Goal: Information Seeking & Learning: Learn about a topic

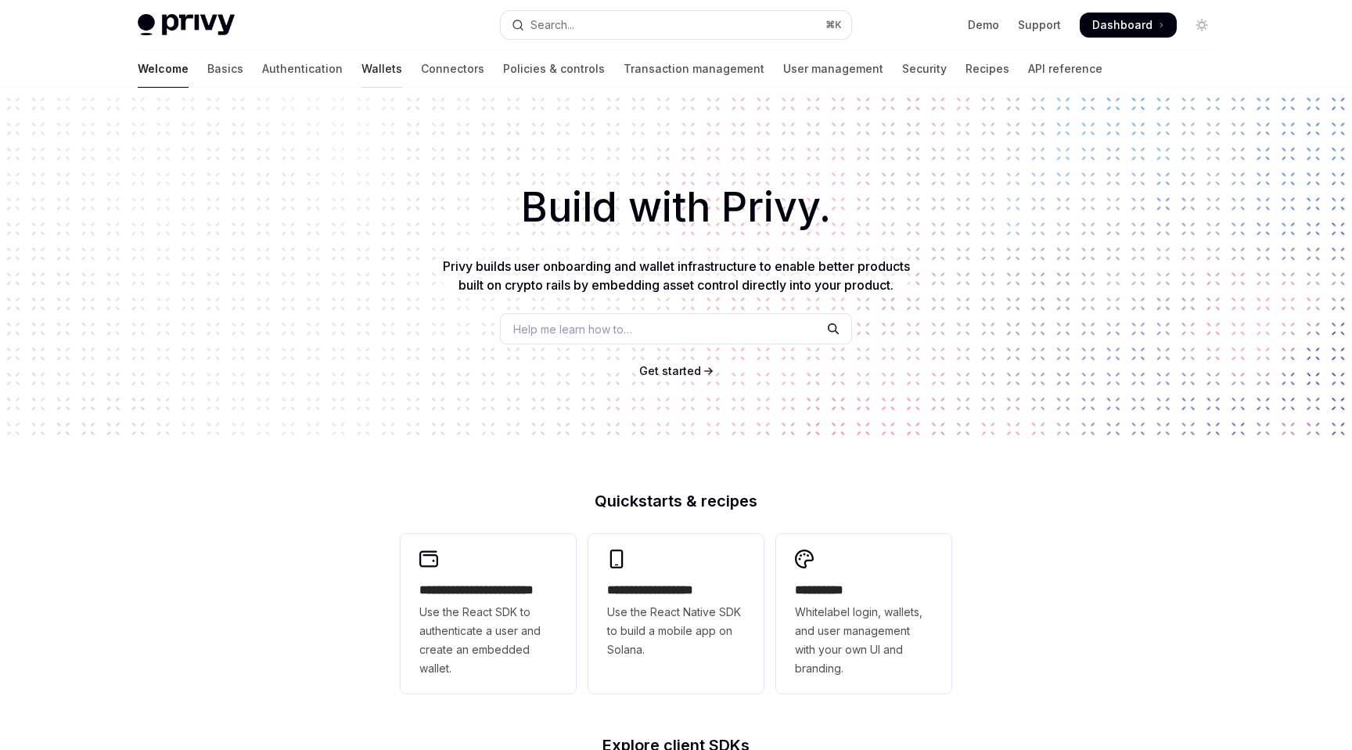
click at [362, 69] on link "Wallets" at bounding box center [382, 69] width 41 height 38
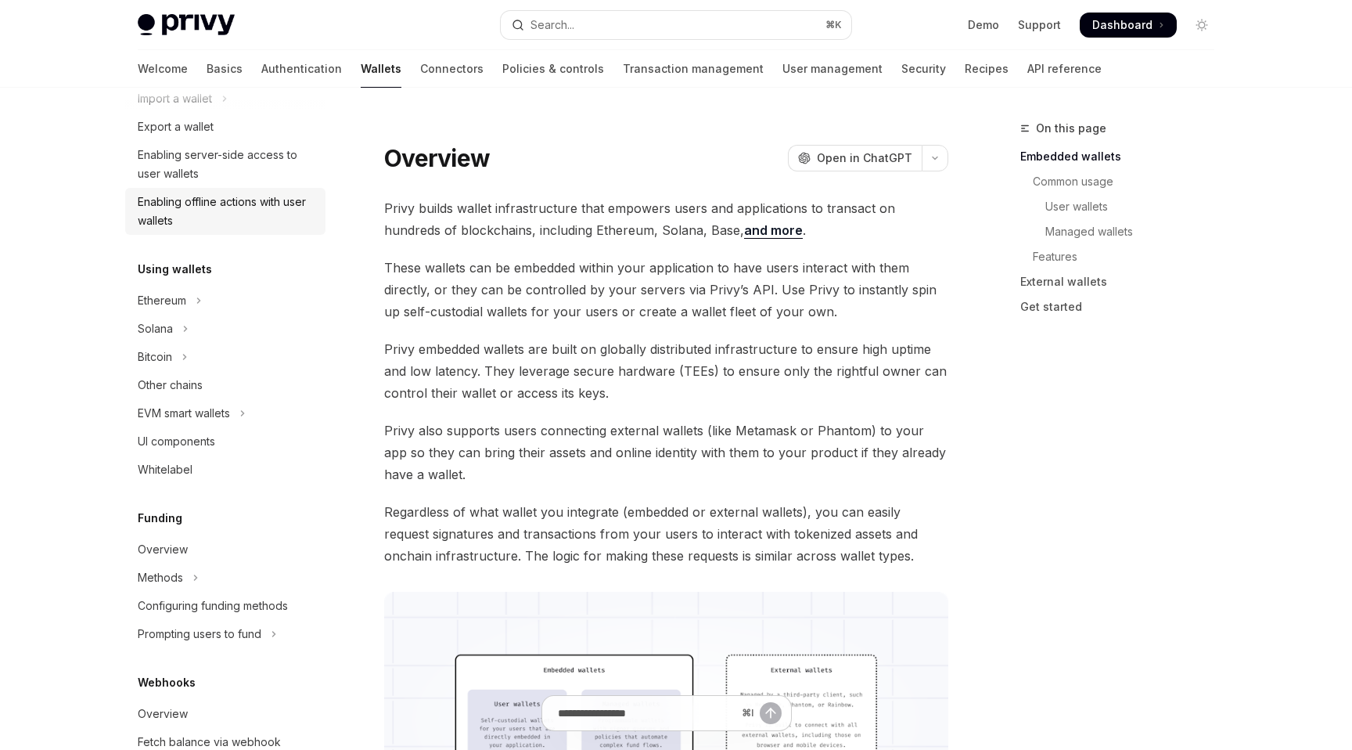
scroll to position [231, 0]
click at [212, 316] on button "Solana" at bounding box center [225, 326] width 200 height 28
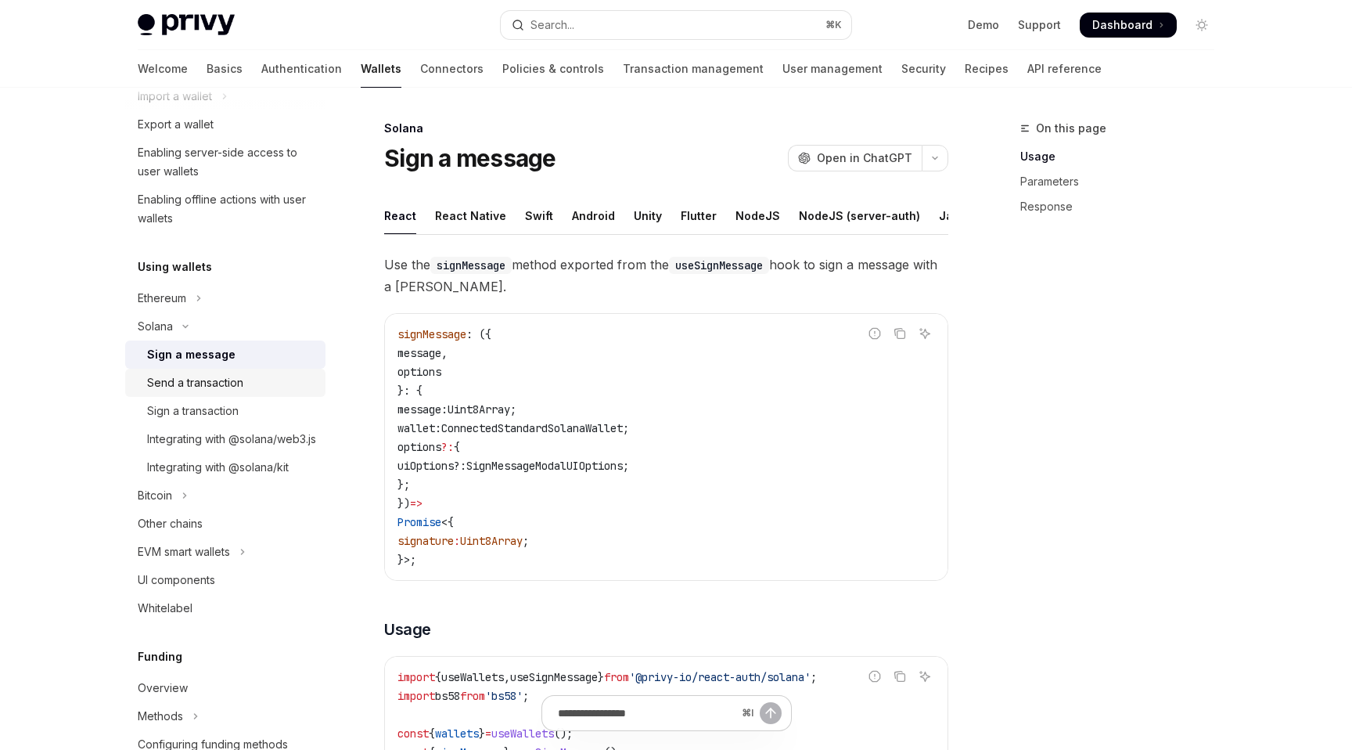
click at [227, 390] on div "Send a transaction" at bounding box center [195, 382] width 96 height 19
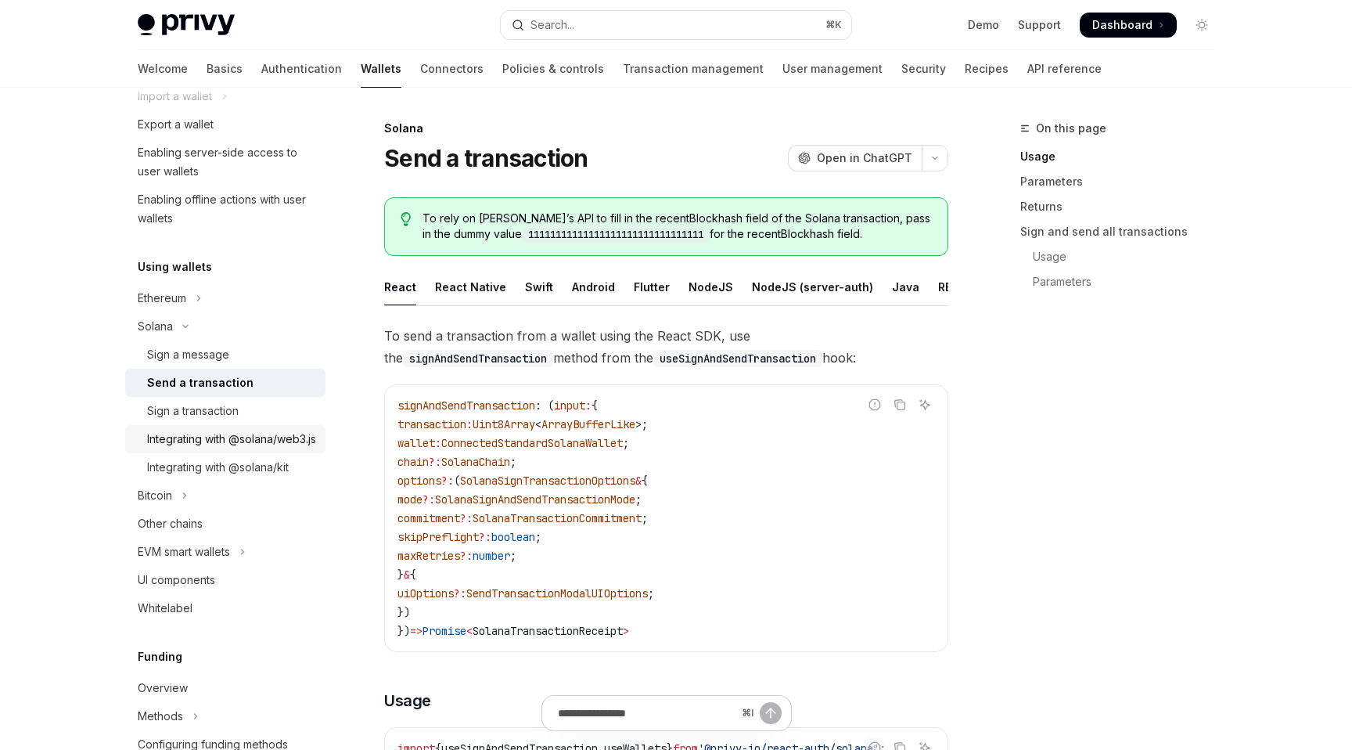
click at [233, 442] on div "Integrating with @solana/web3.js" at bounding box center [231, 439] width 169 height 19
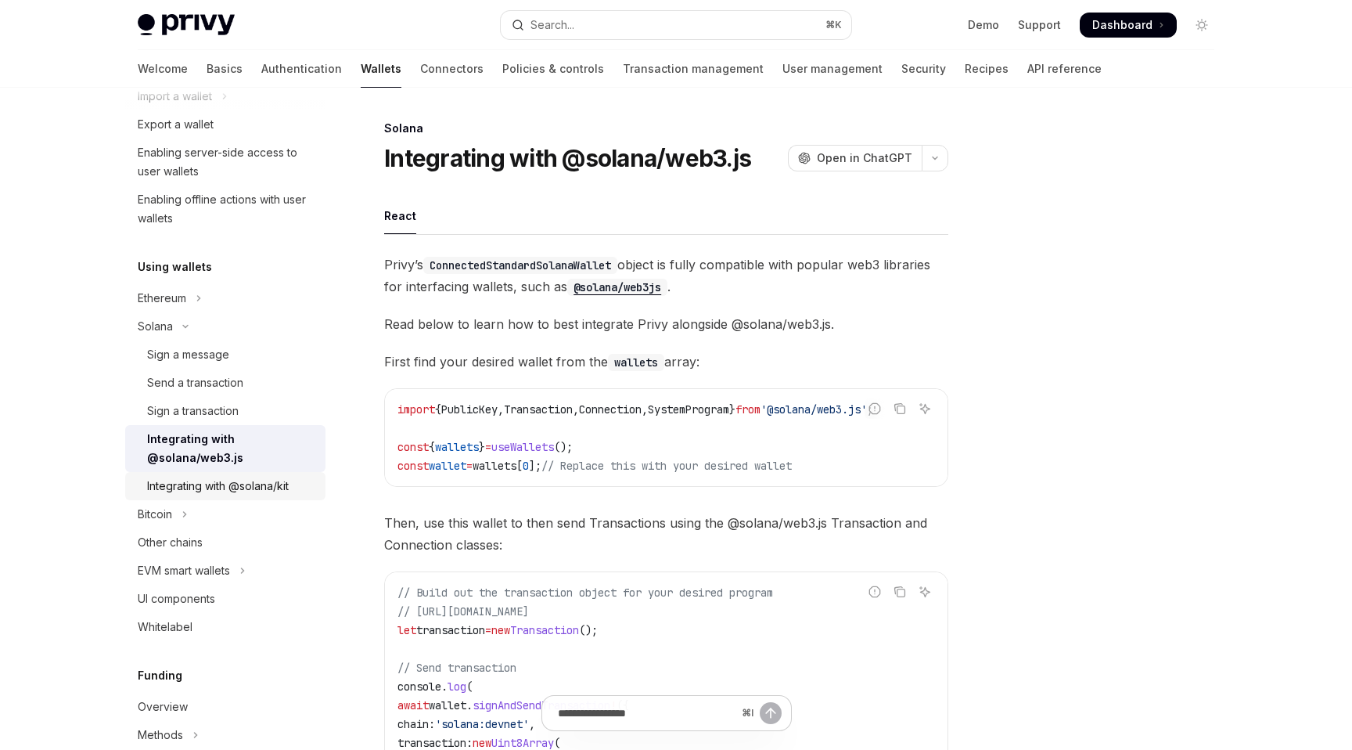
click at [234, 484] on div "Integrating with @solana/kit" at bounding box center [218, 486] width 142 height 19
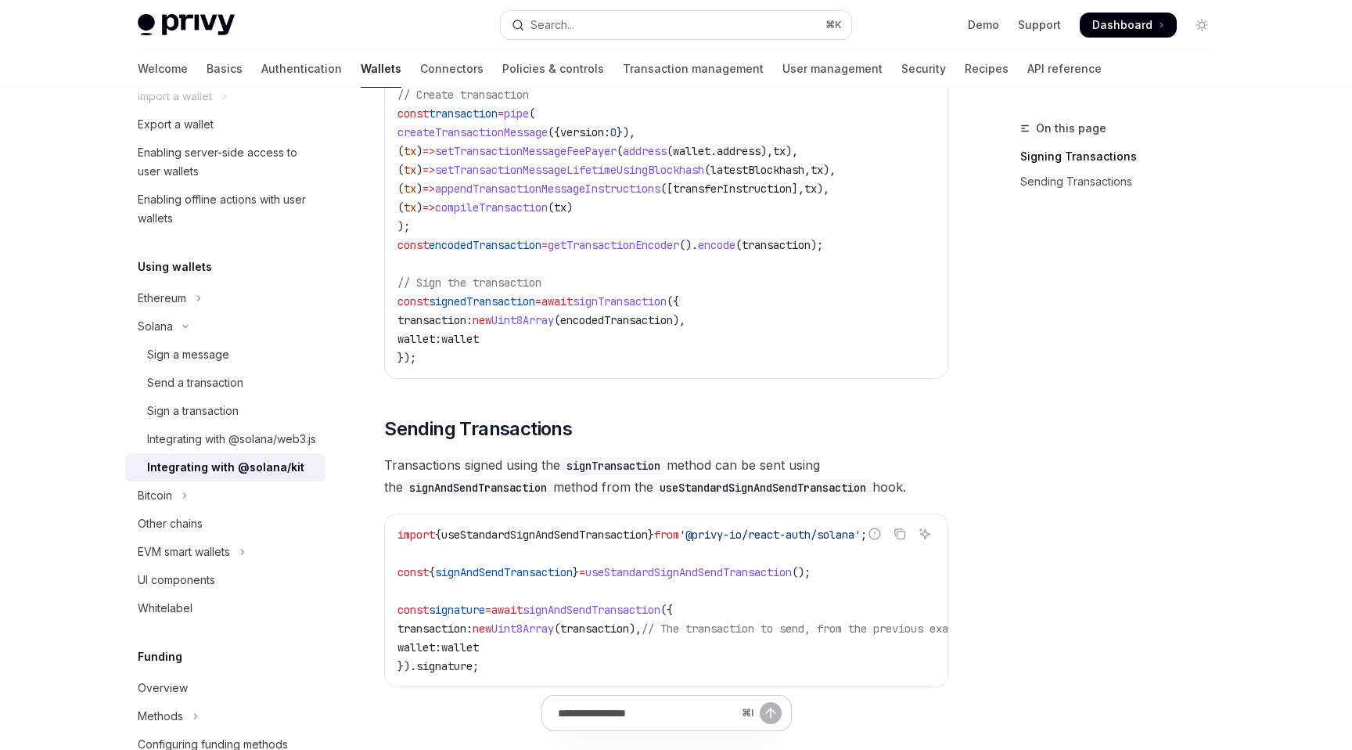
scroll to position [1257, 0]
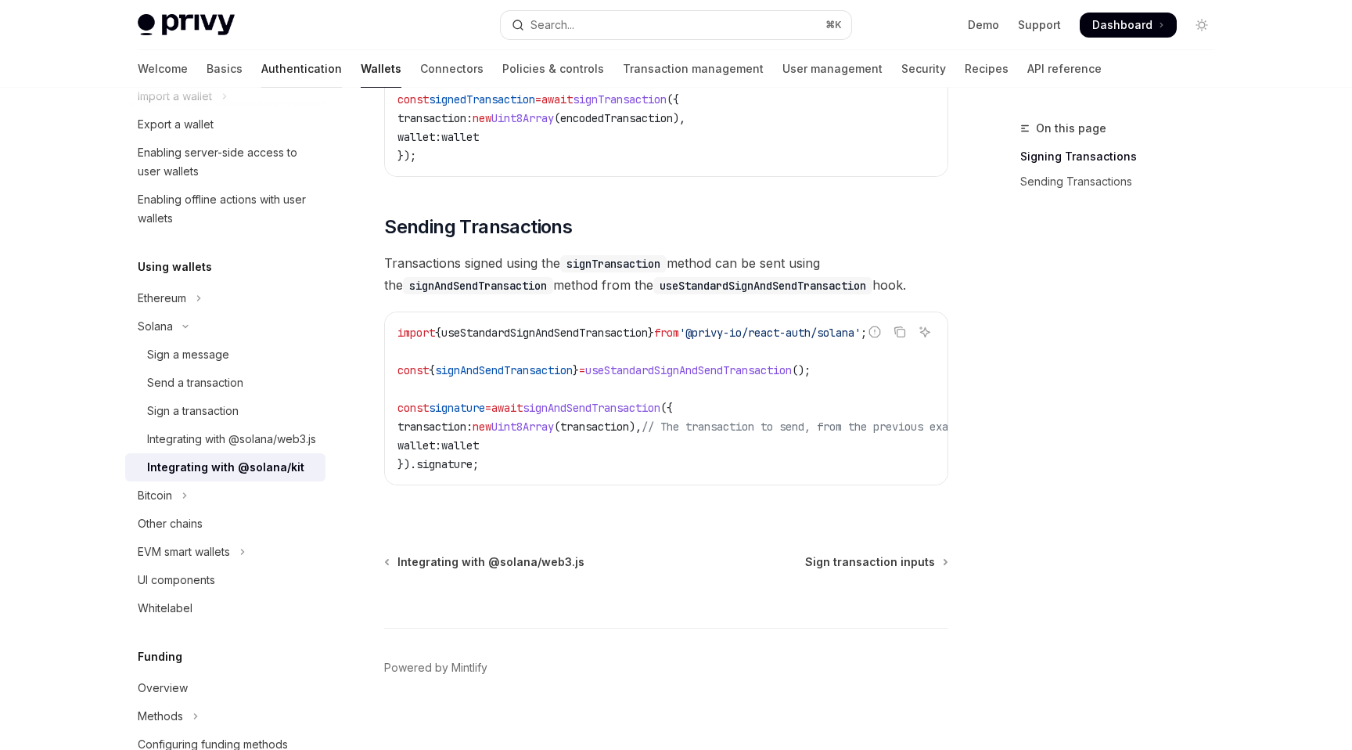
click at [261, 71] on link "Authentication" at bounding box center [301, 69] width 81 height 38
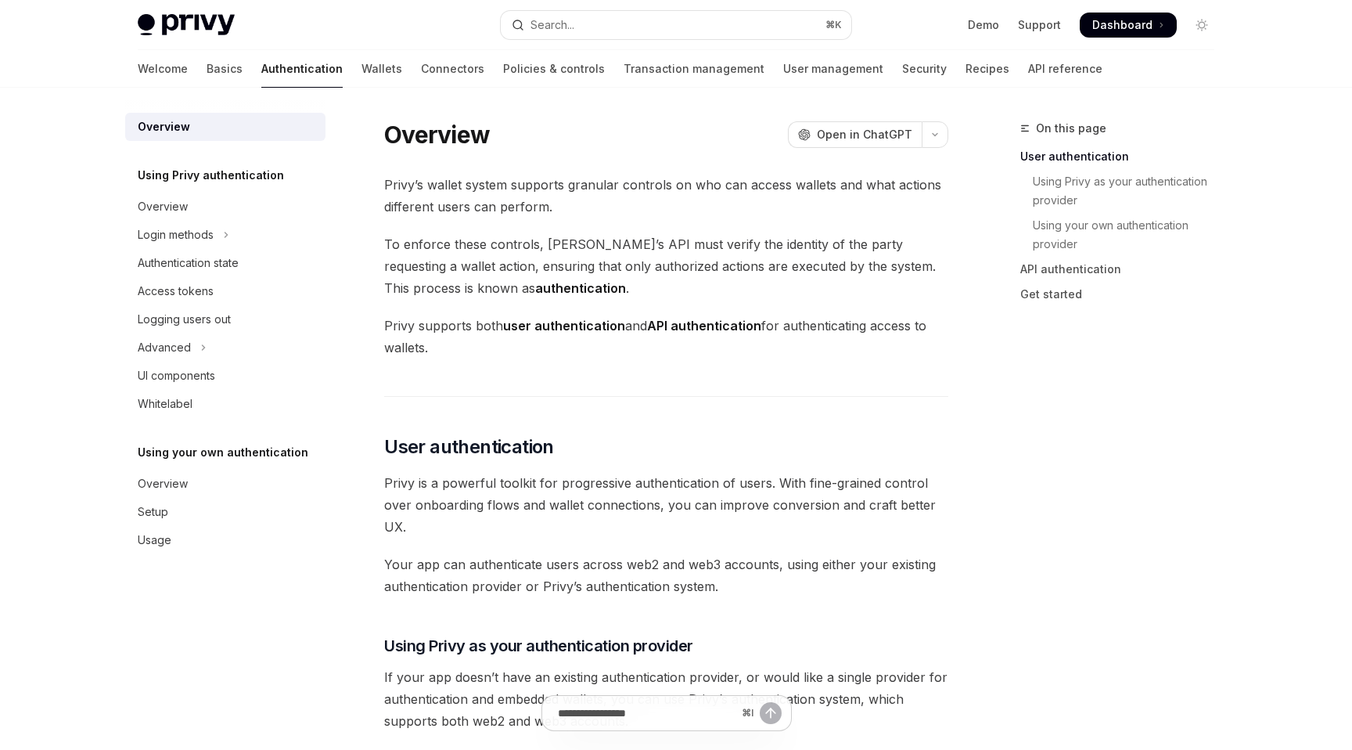
click at [155, 97] on div at bounding box center [225, 100] width 200 height 25
click at [207, 74] on link "Basics" at bounding box center [225, 69] width 36 height 38
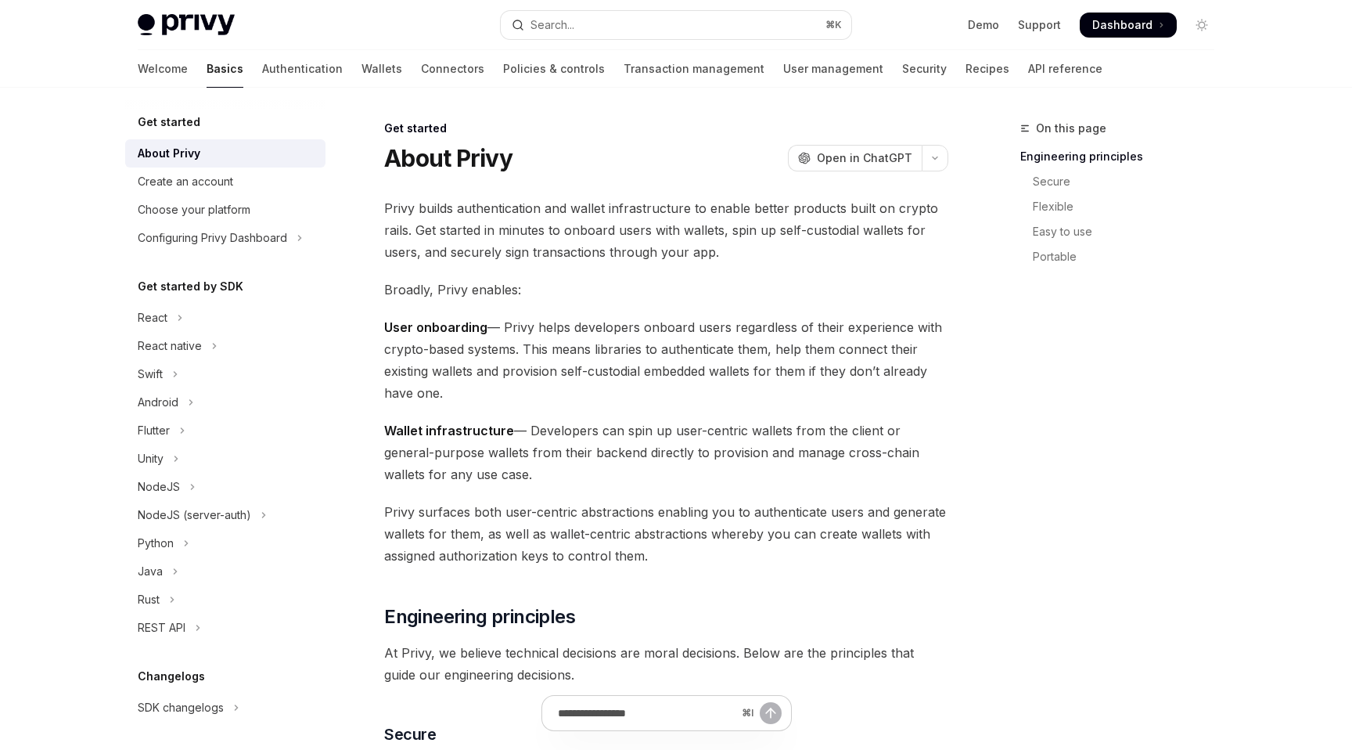
click at [672, 75] on div "Welcome Basics Authentication Wallets Connectors Policies & controls Transactio…" at bounding box center [620, 69] width 965 height 38
click at [653, 75] on link "Transaction management" at bounding box center [694, 69] width 141 height 38
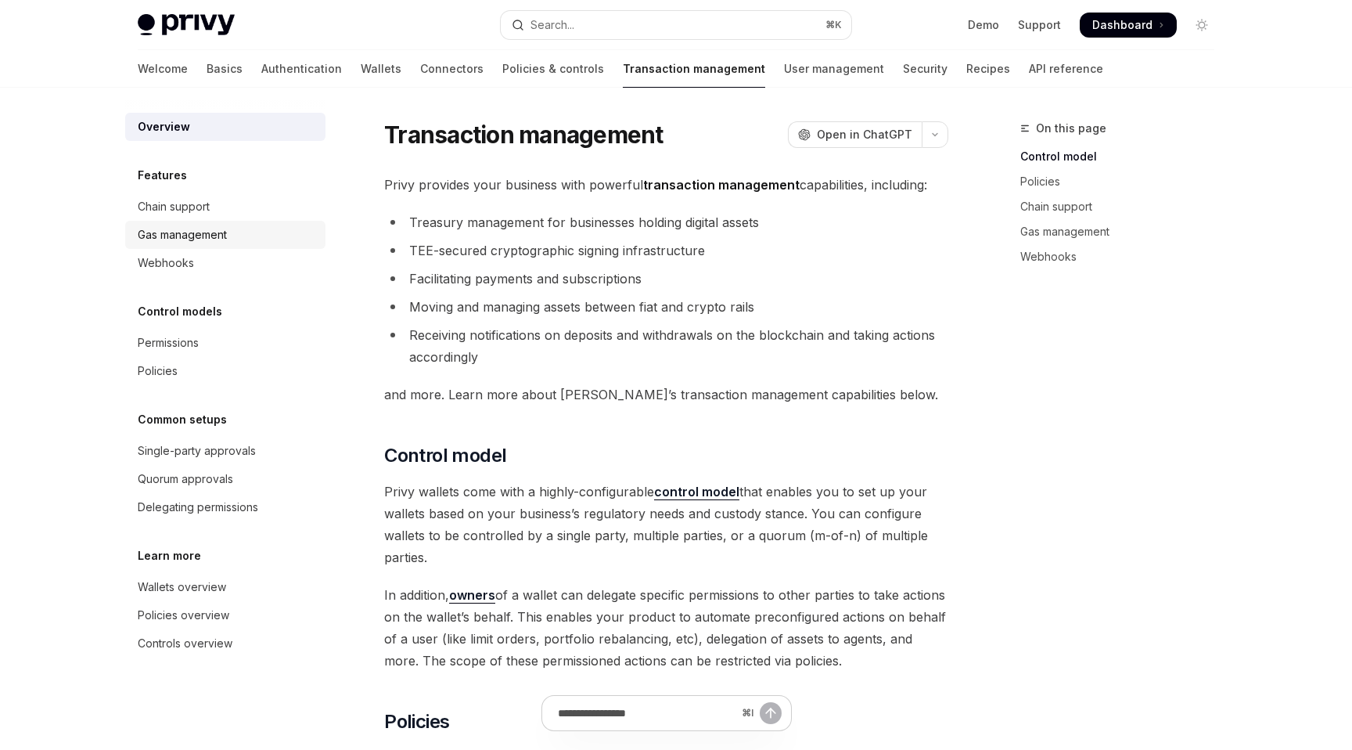
click at [185, 239] on div "Gas management" at bounding box center [182, 234] width 89 height 19
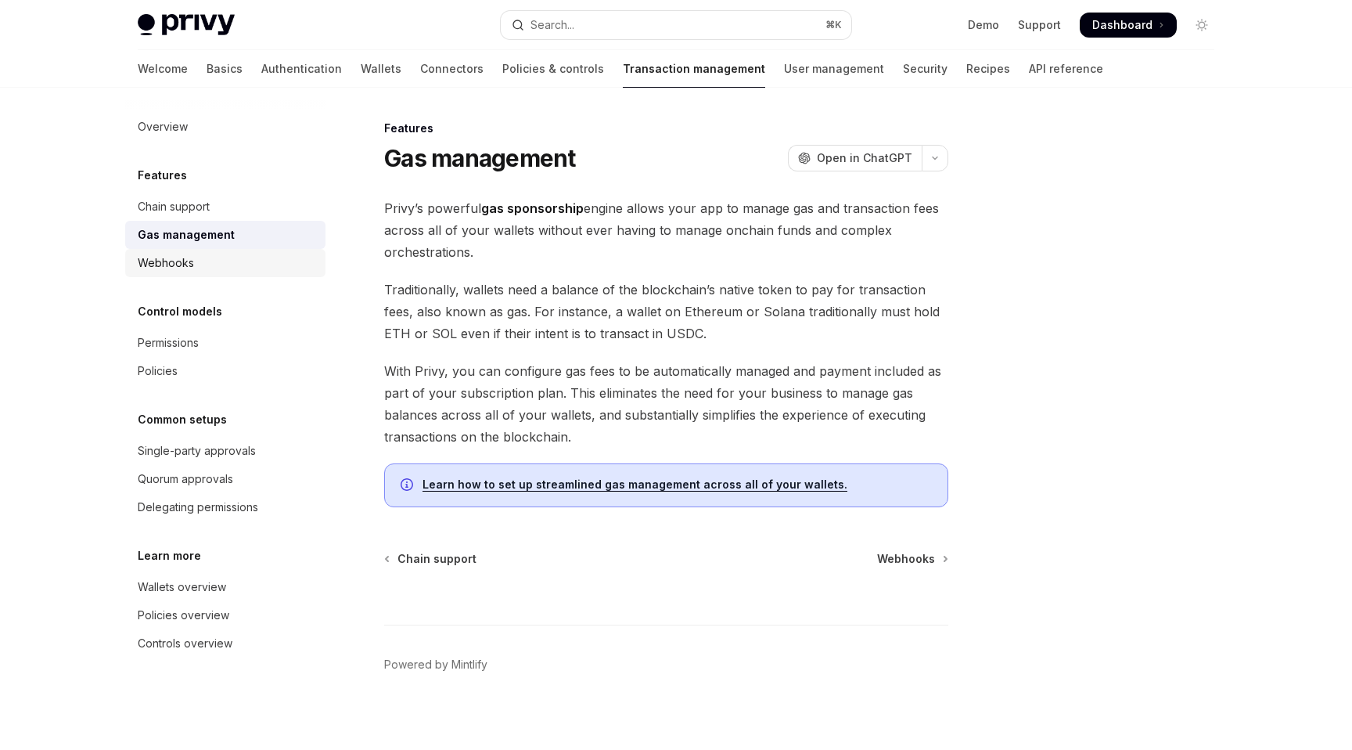
click at [189, 264] on div "Webhooks" at bounding box center [166, 263] width 56 height 19
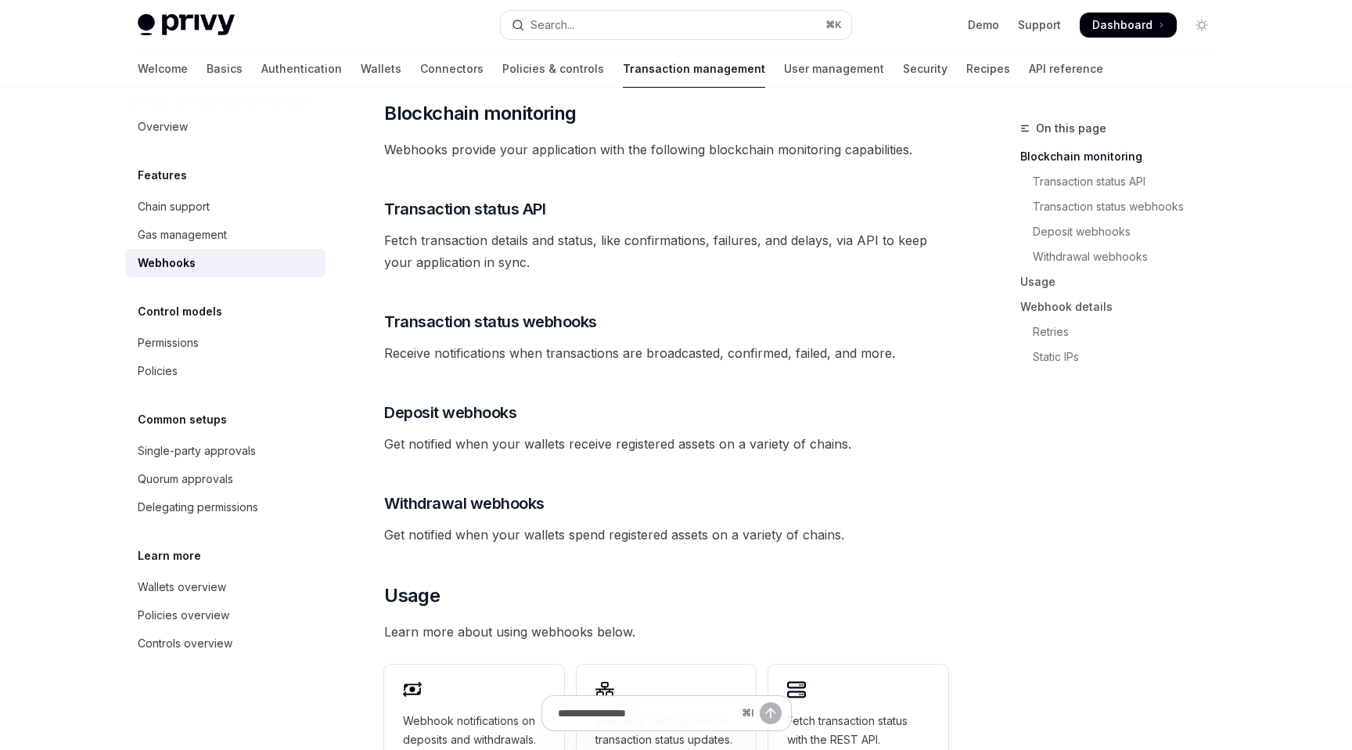
scroll to position [230, 0]
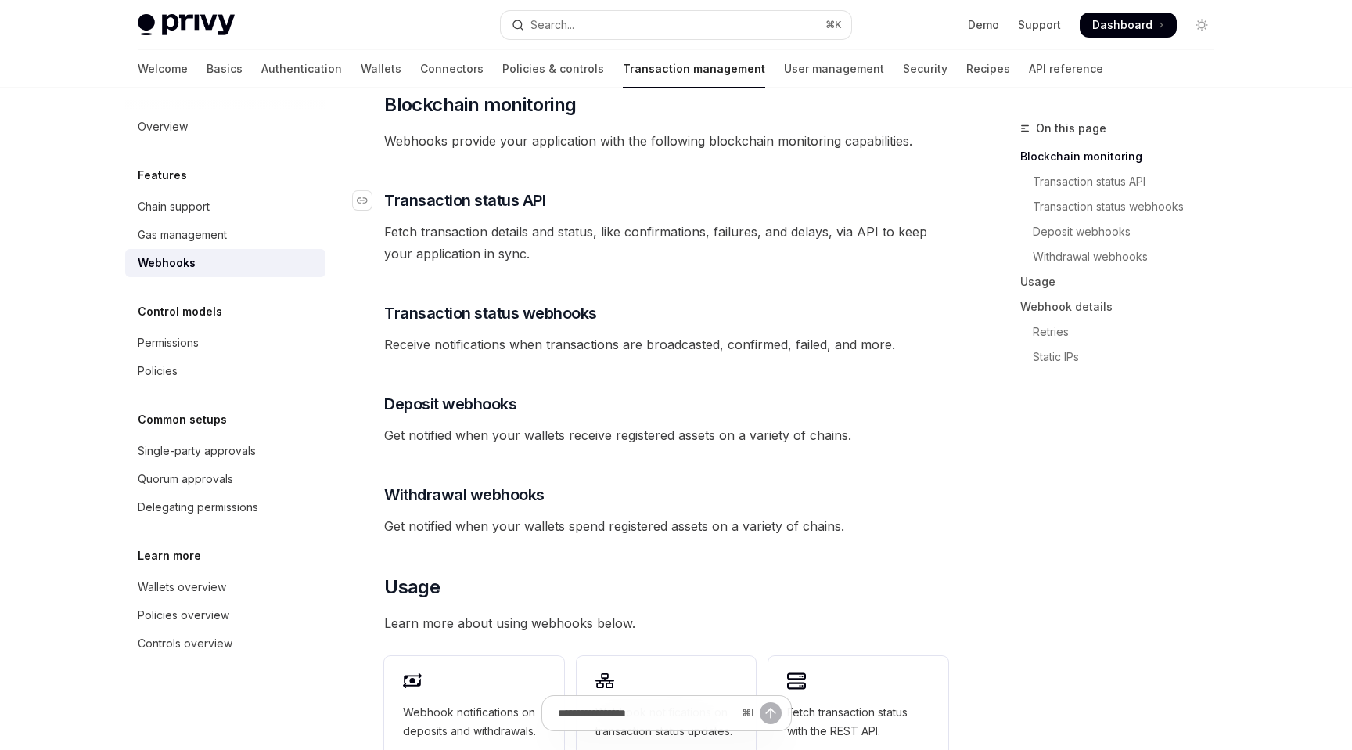
click at [481, 189] on span "Transaction status API" at bounding box center [464, 200] width 161 height 22
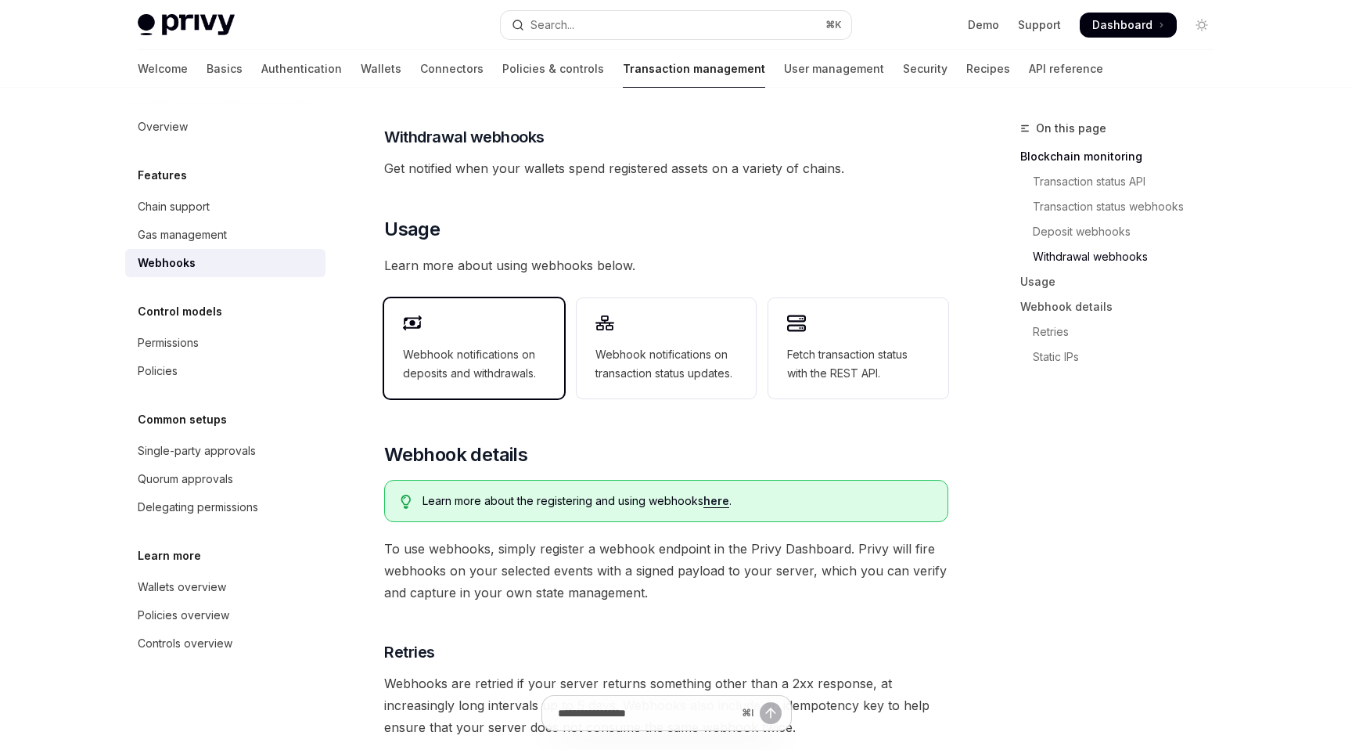
scroll to position [599, 0]
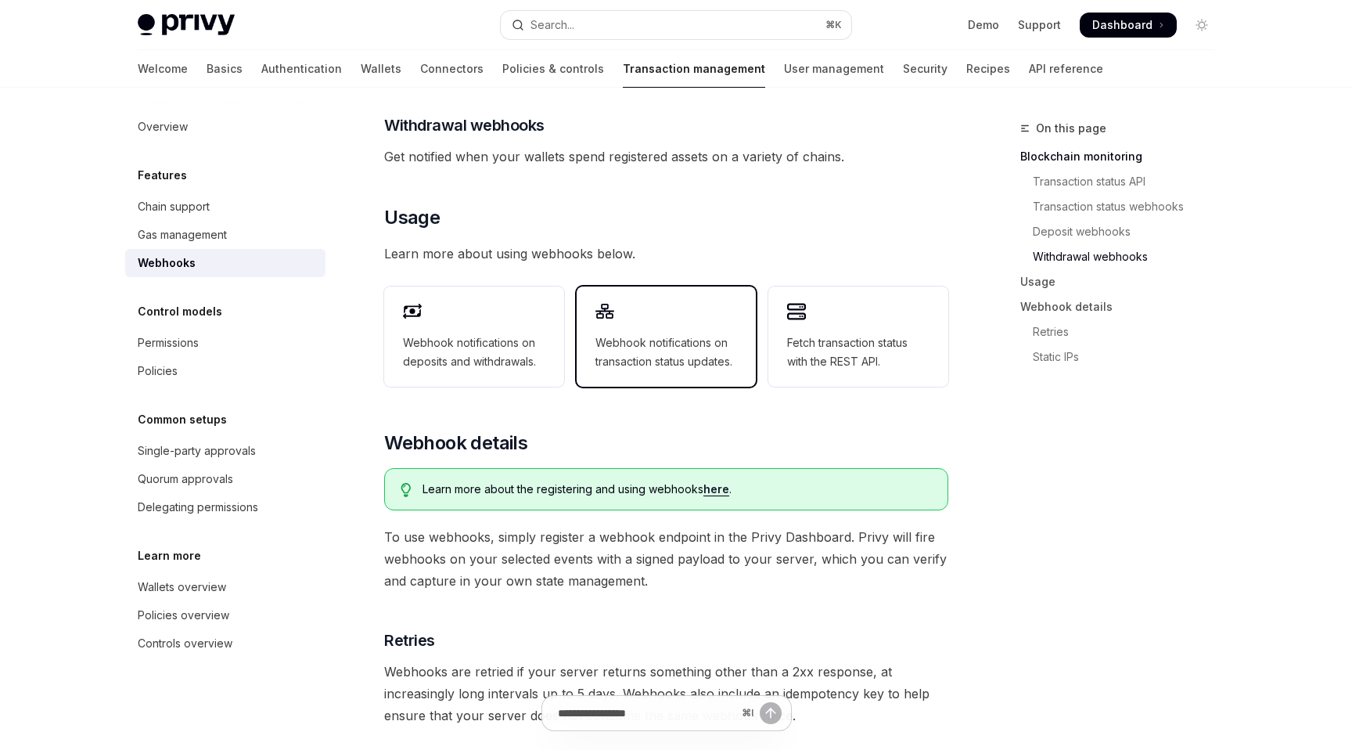
click at [675, 351] on div "Webhook notifications on transaction status updates." at bounding box center [667, 336] width 180 height 100
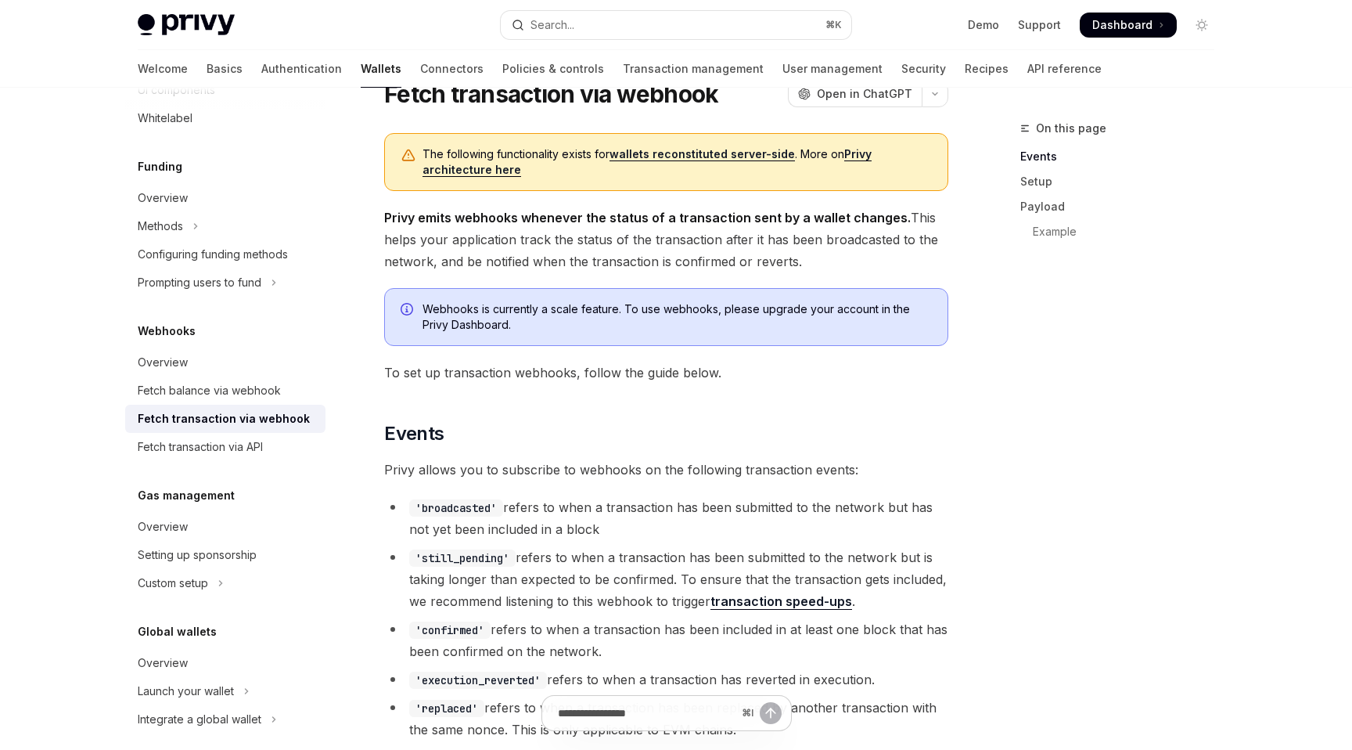
scroll to position [63, 0]
click at [672, 160] on link "wallets reconstituted server-side" at bounding box center [702, 156] width 185 height 14
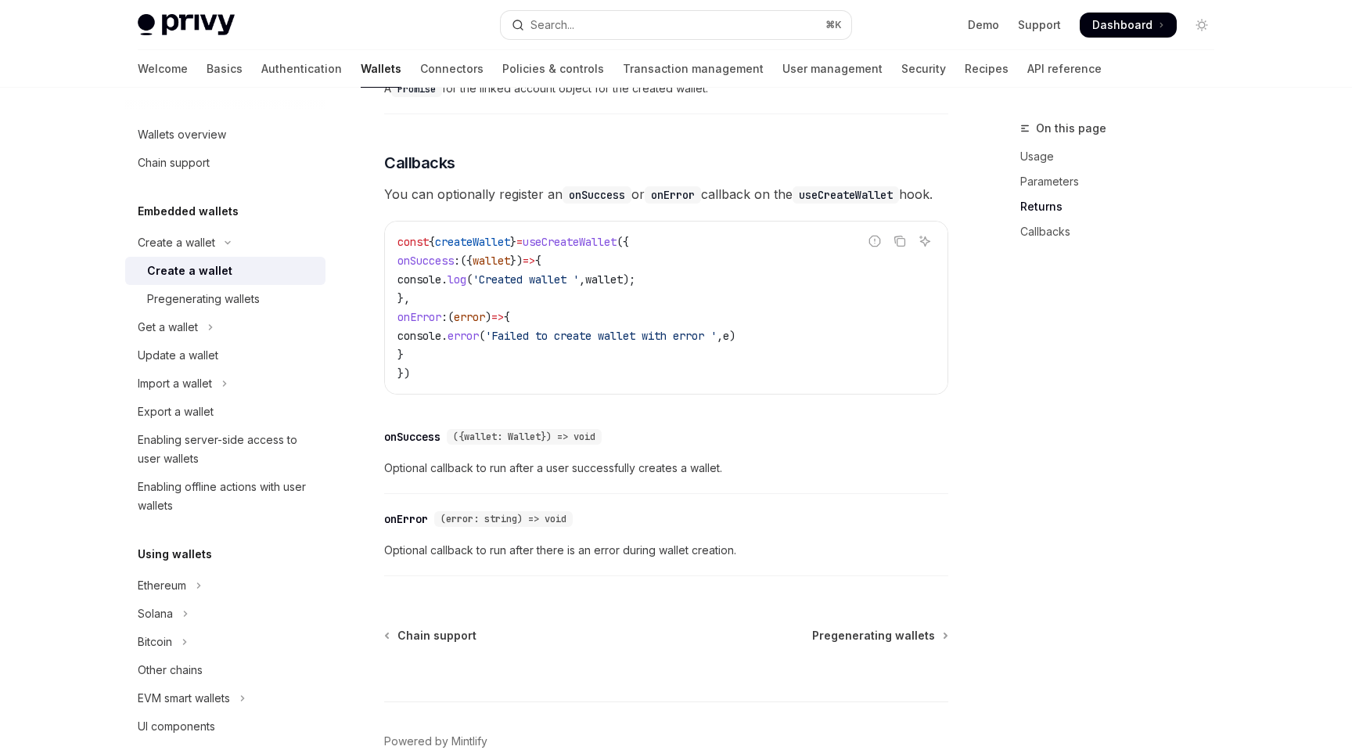
scroll to position [1143, 0]
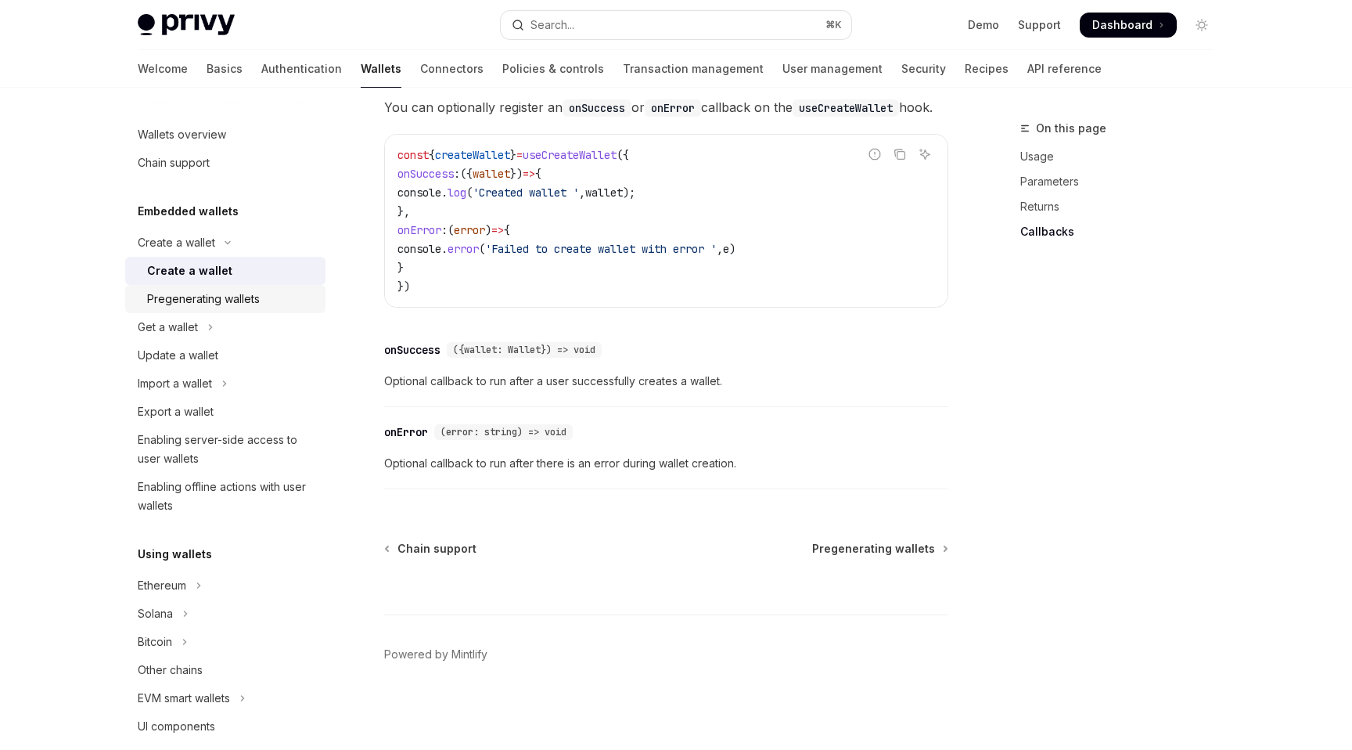
click at [232, 305] on div "Pregenerating wallets" at bounding box center [203, 299] width 113 height 19
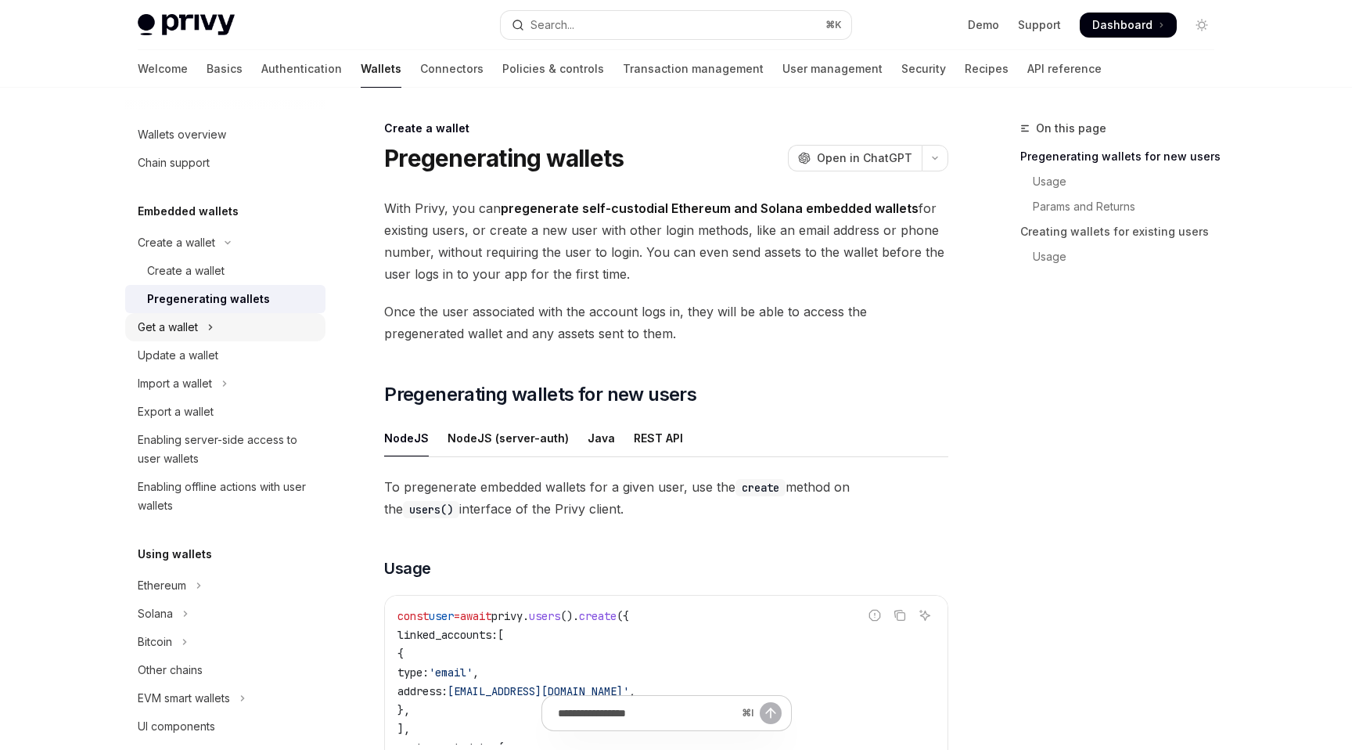
click at [232, 336] on button "Get a wallet" at bounding box center [225, 327] width 200 height 28
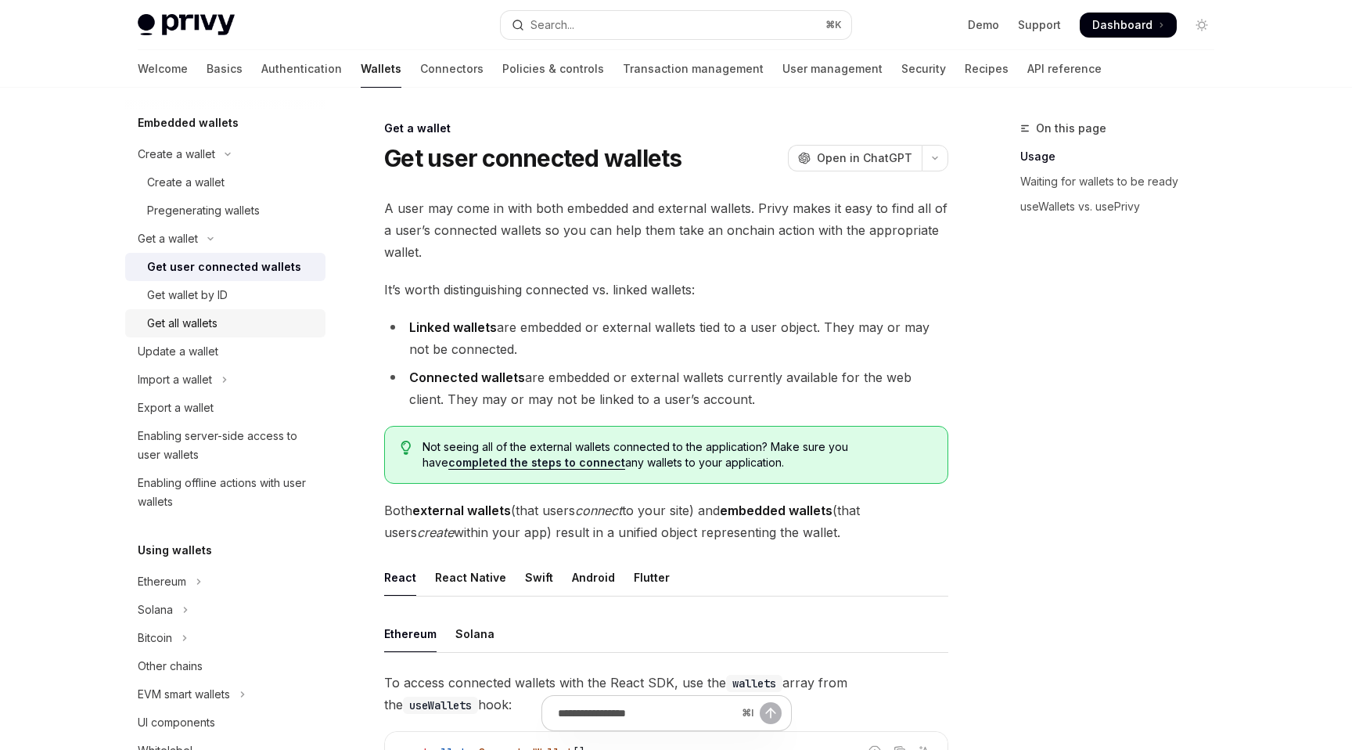
scroll to position [92, 0]
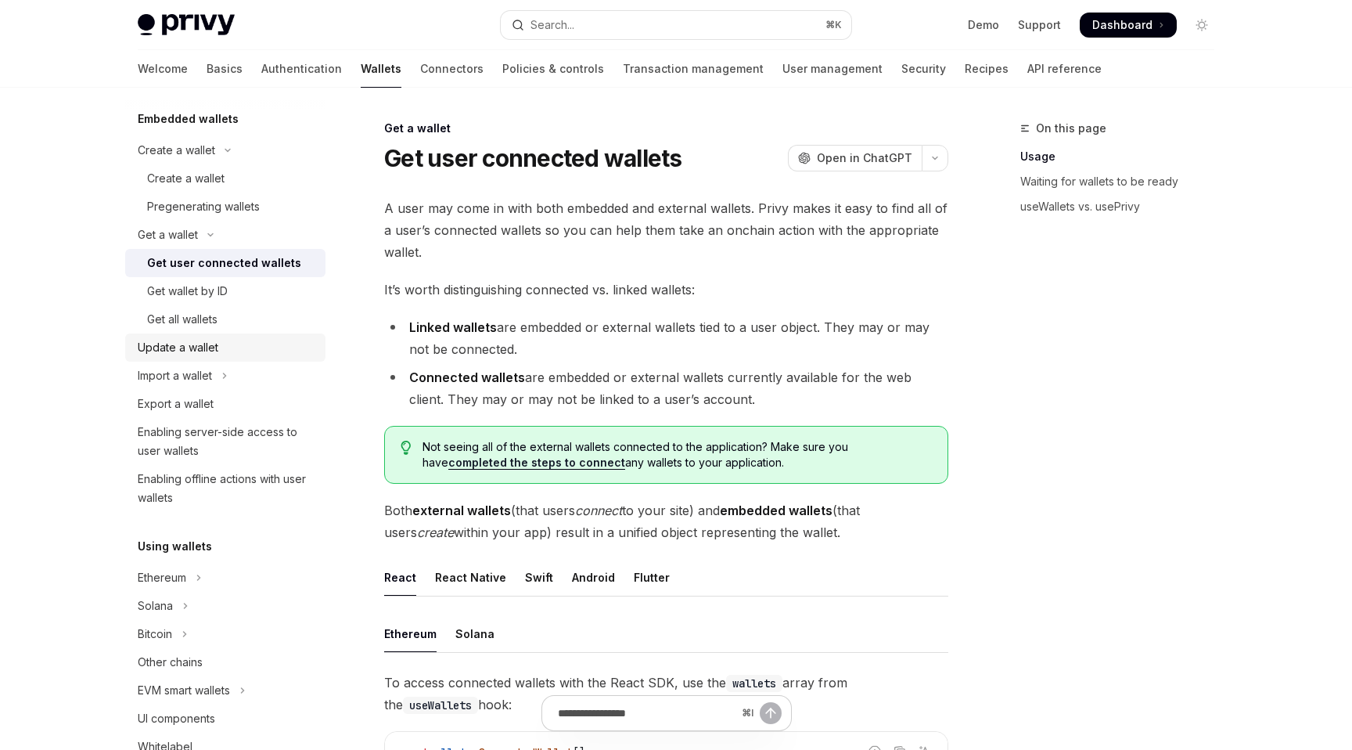
click at [232, 350] on div "Update a wallet" at bounding box center [227, 347] width 178 height 19
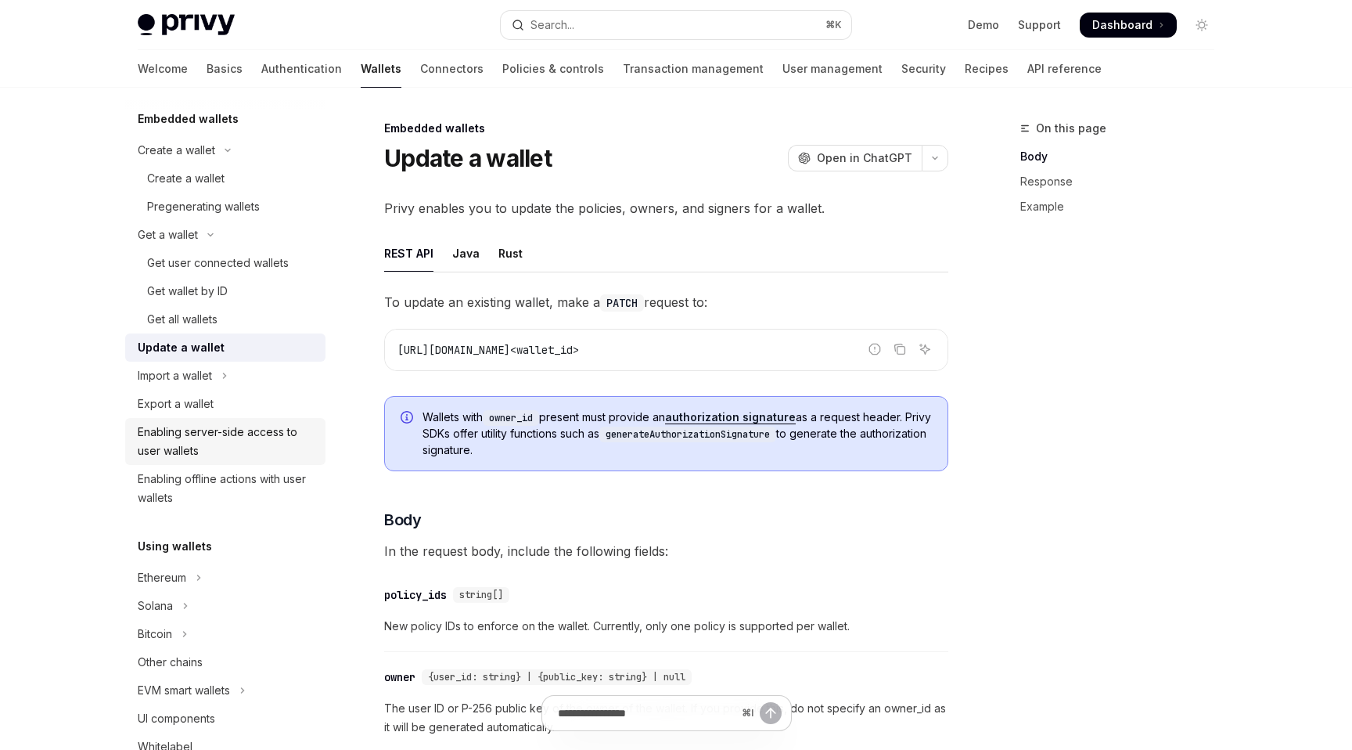
click at [232, 441] on div "Enabling server-side access to user wallets" at bounding box center [227, 442] width 178 height 38
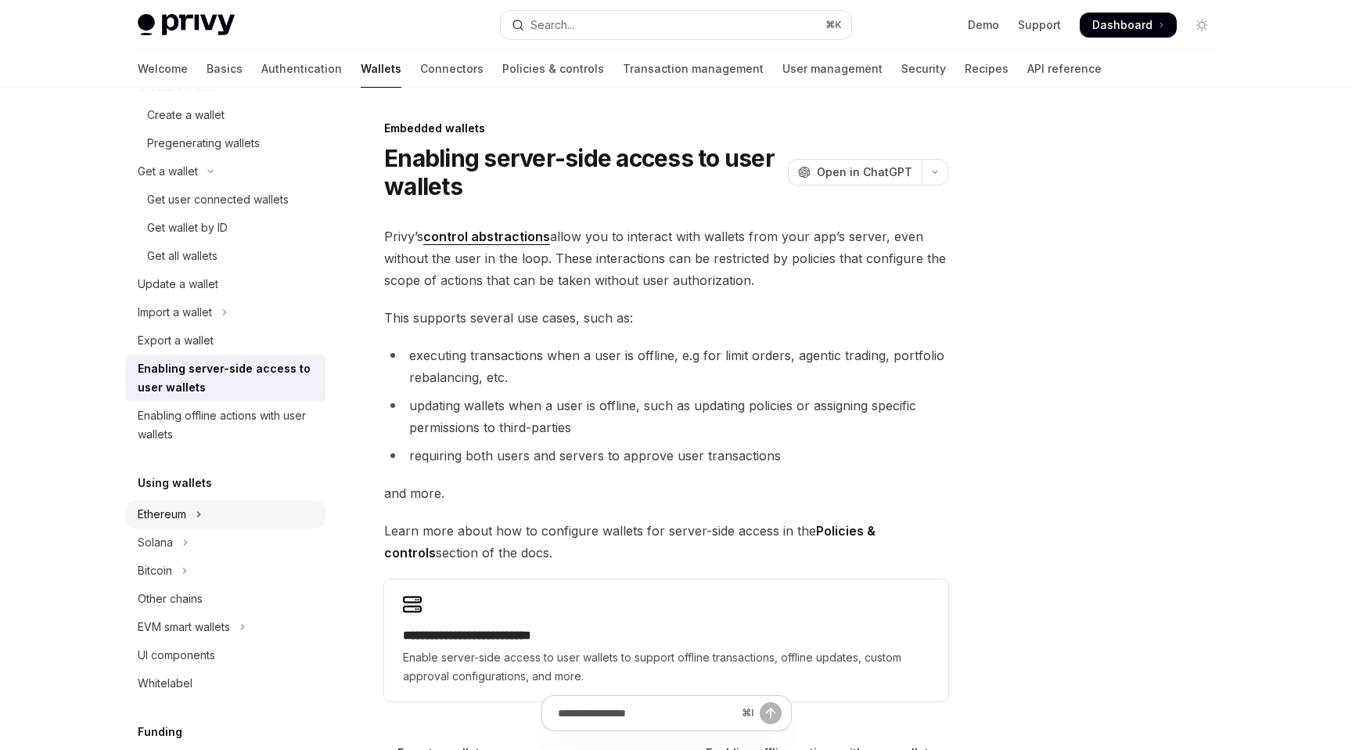
scroll to position [160, 0]
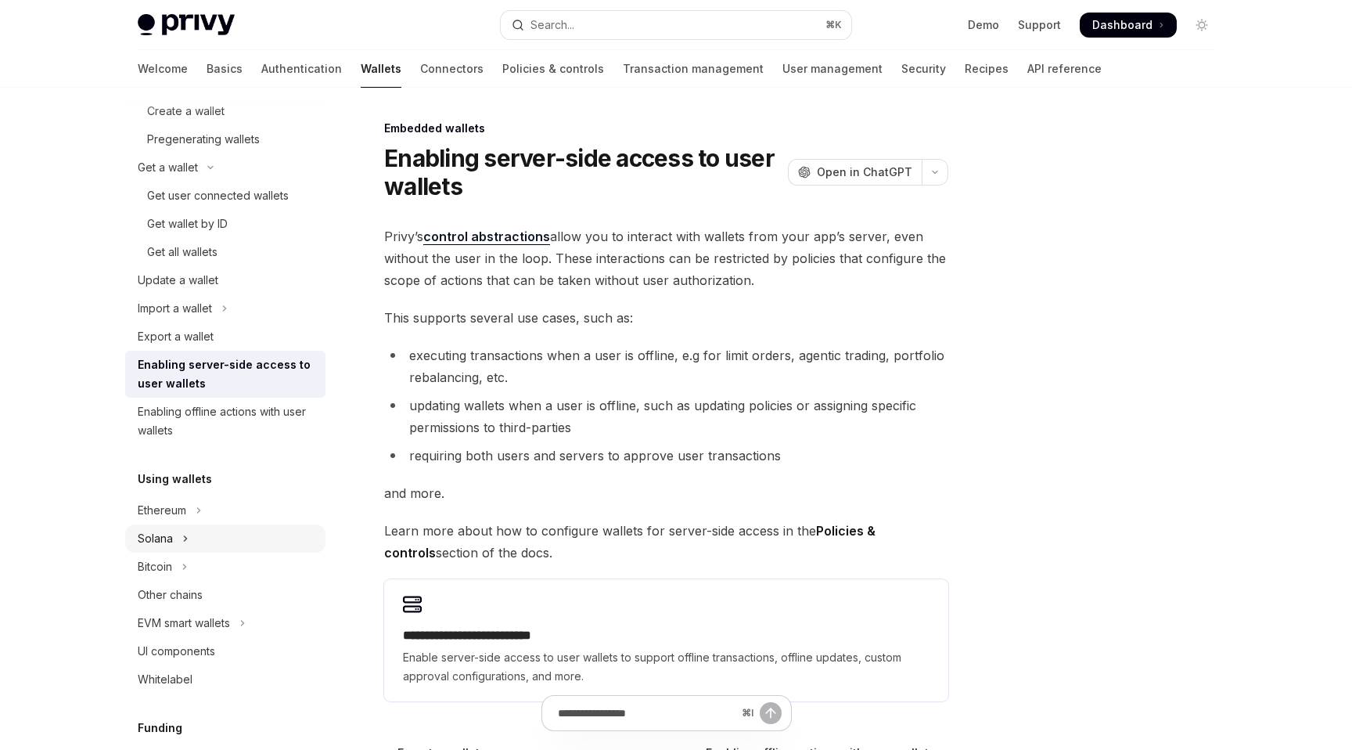
click at [232, 536] on button "Solana" at bounding box center [225, 538] width 200 height 28
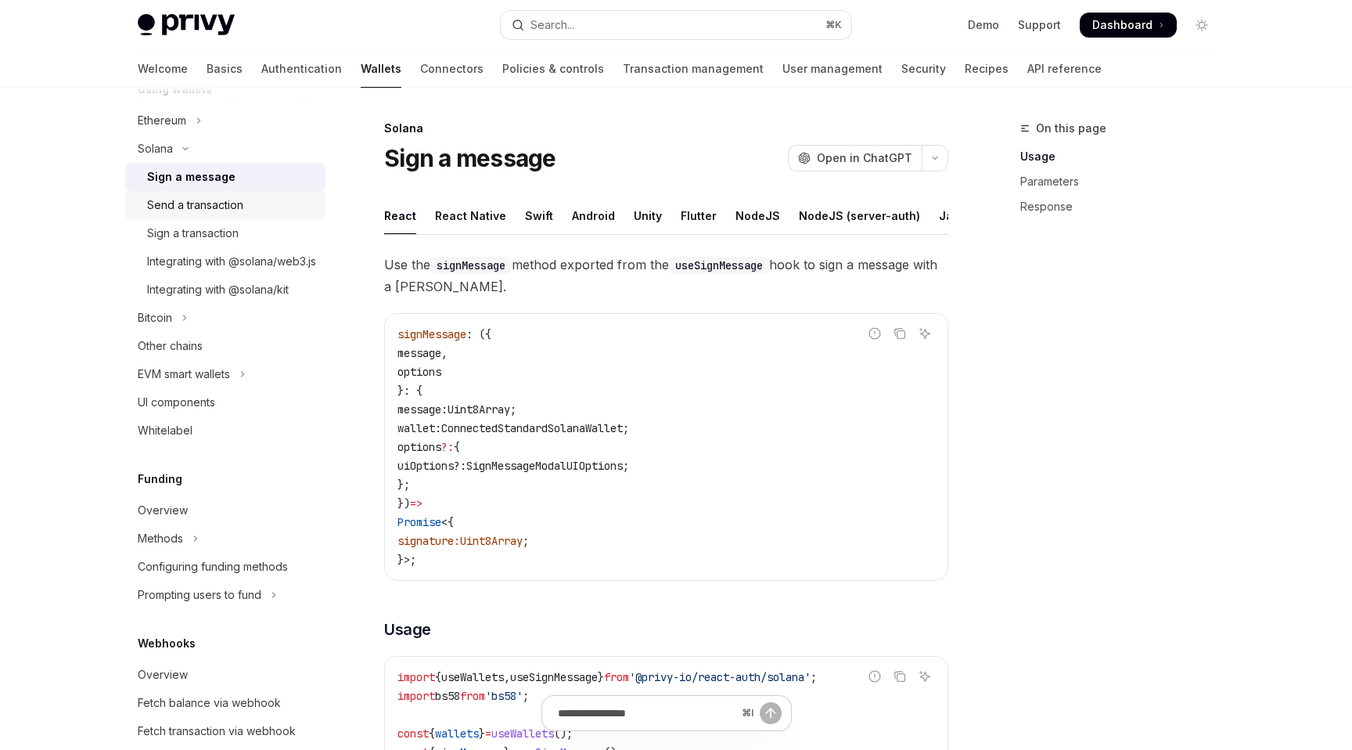
scroll to position [692, 0]
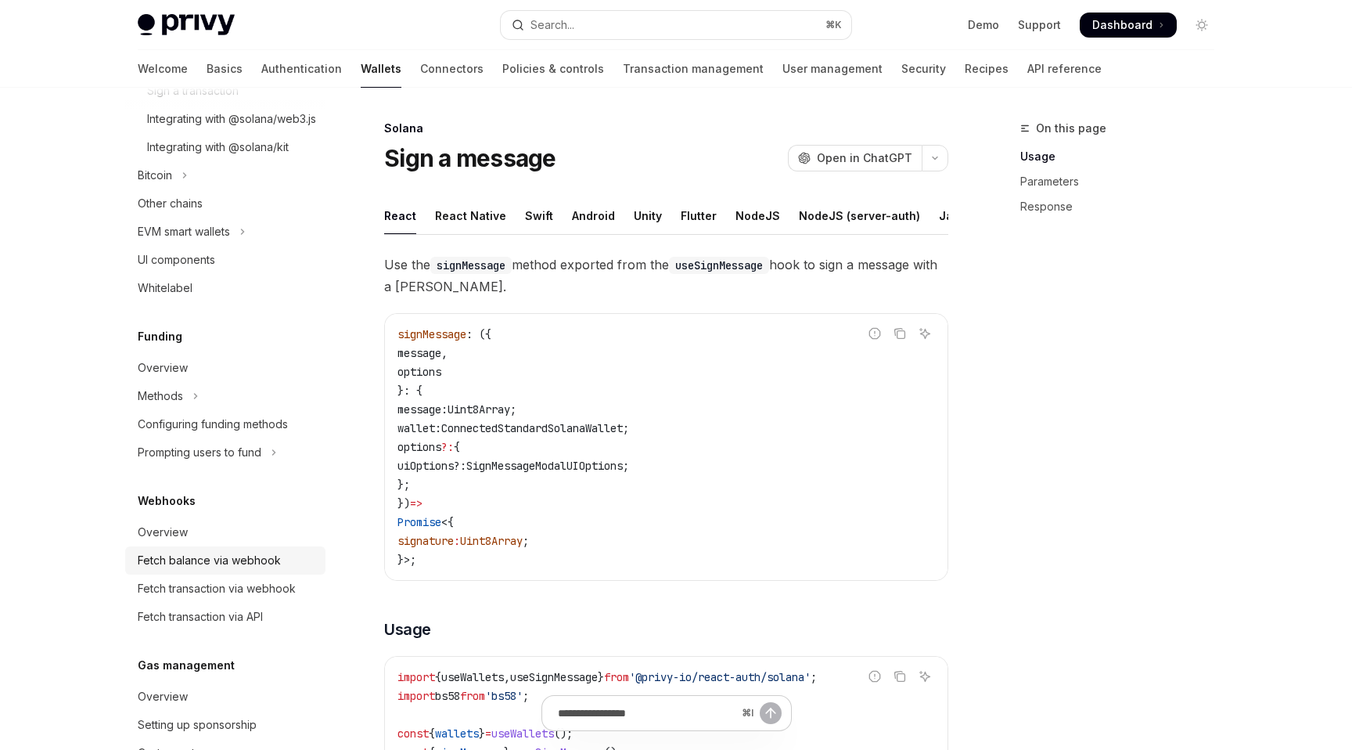
click at [228, 570] on div "Fetch balance via webhook" at bounding box center [209, 560] width 143 height 19
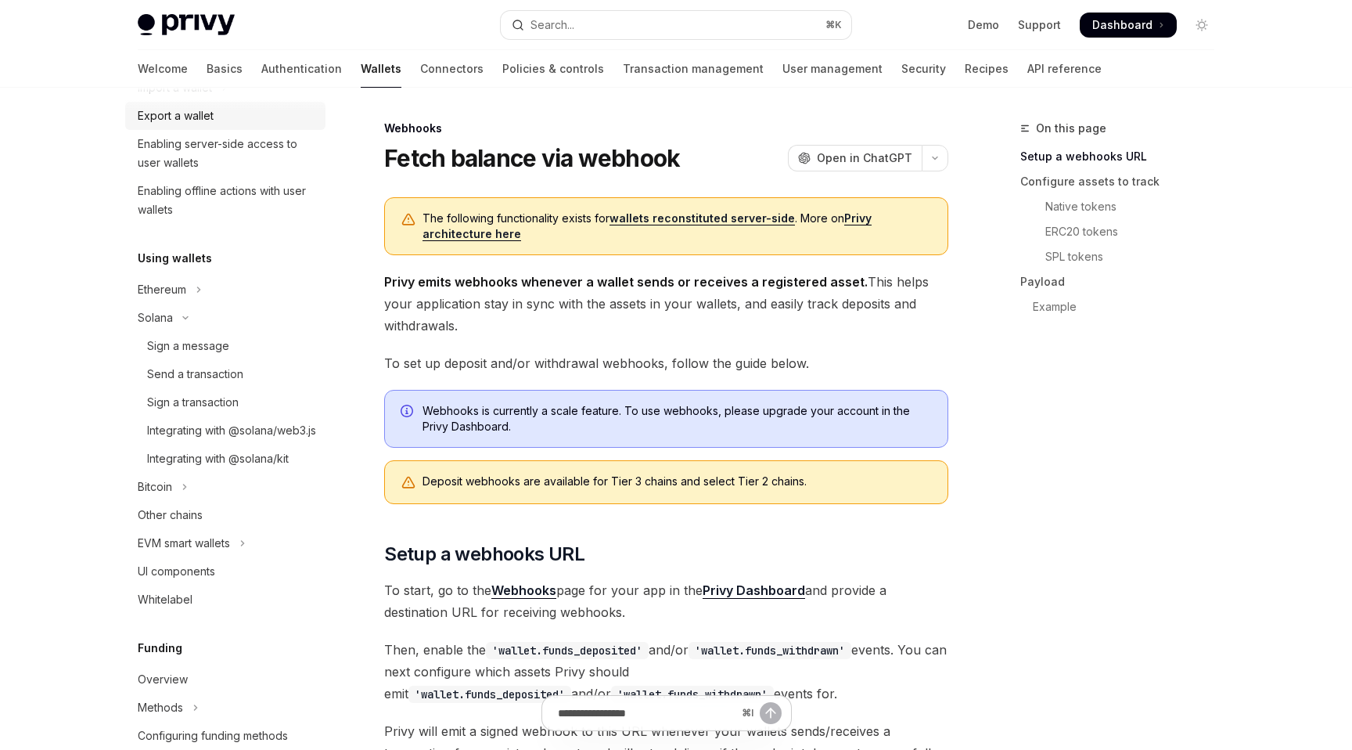
scroll to position [459, 0]
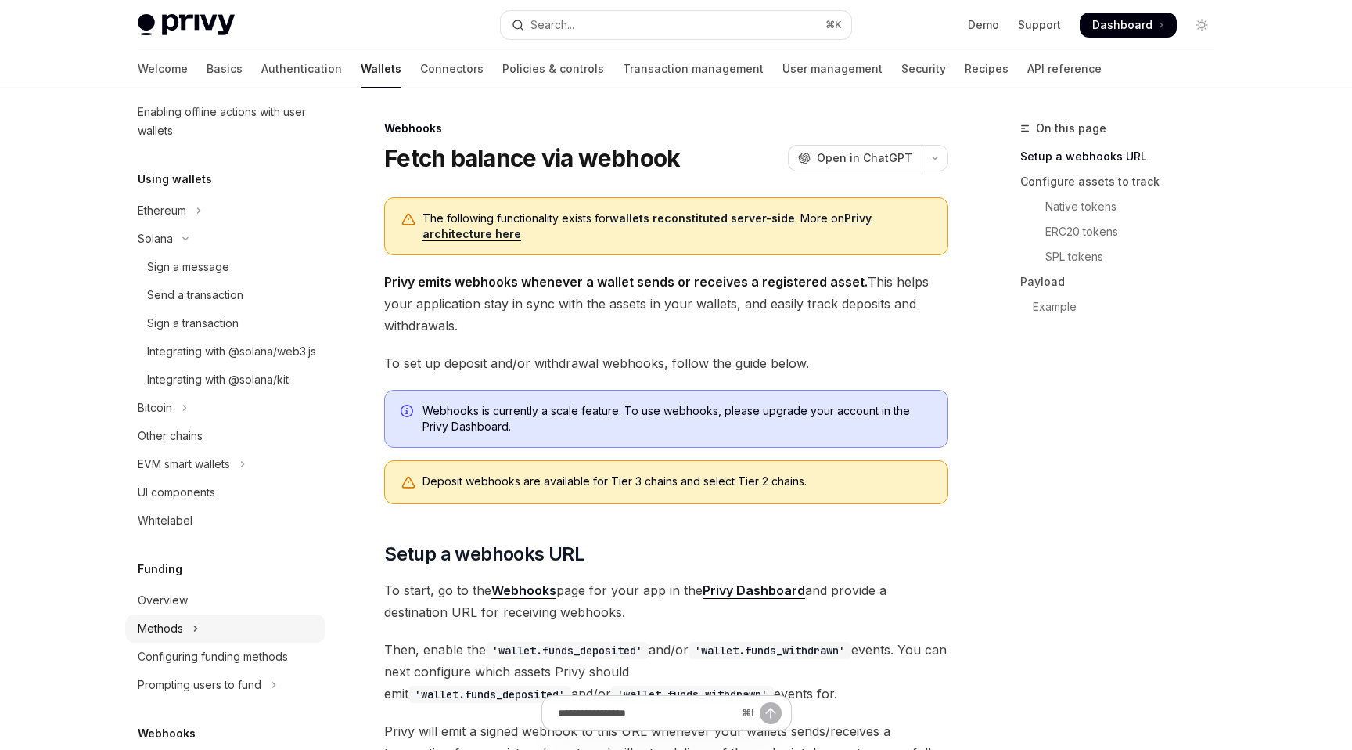
click at [257, 642] on button "Methods" at bounding box center [225, 628] width 200 height 28
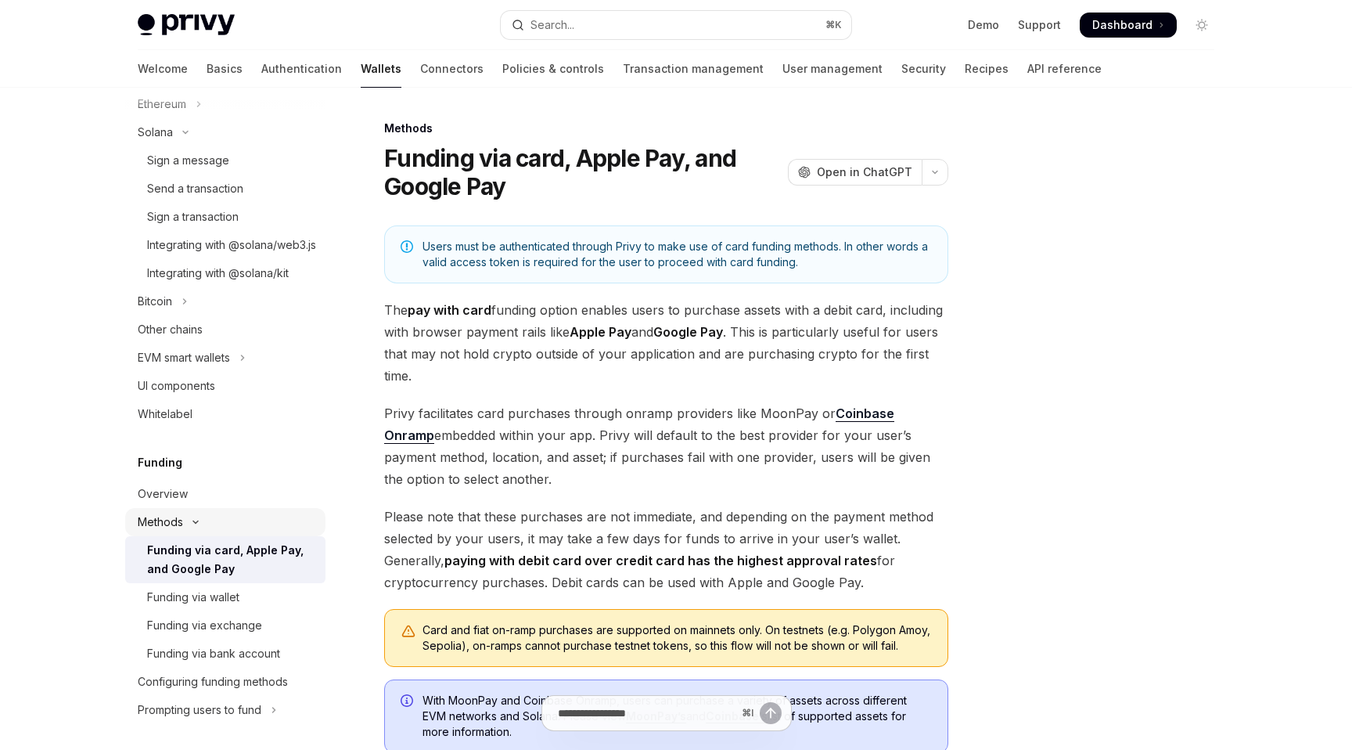
scroll to position [633, 0]
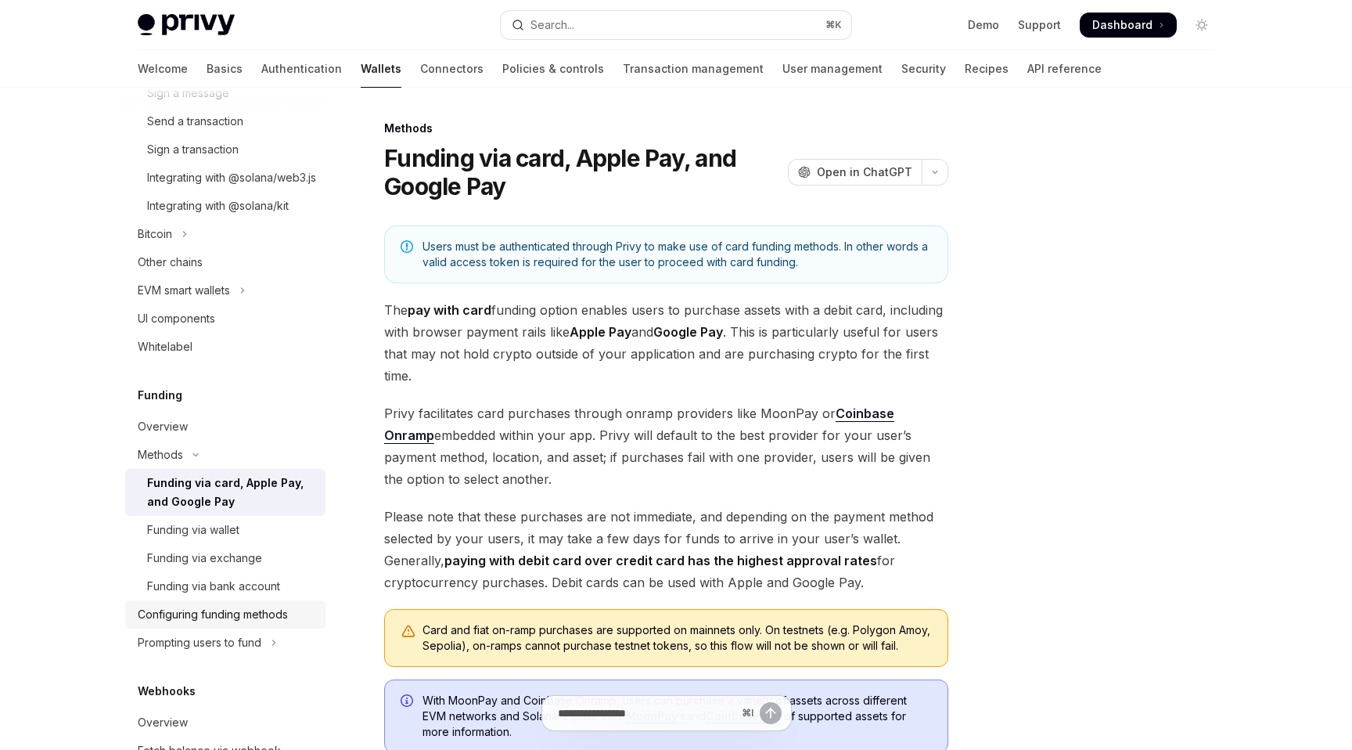
click at [270, 624] on div "Configuring funding methods" at bounding box center [213, 614] width 150 height 19
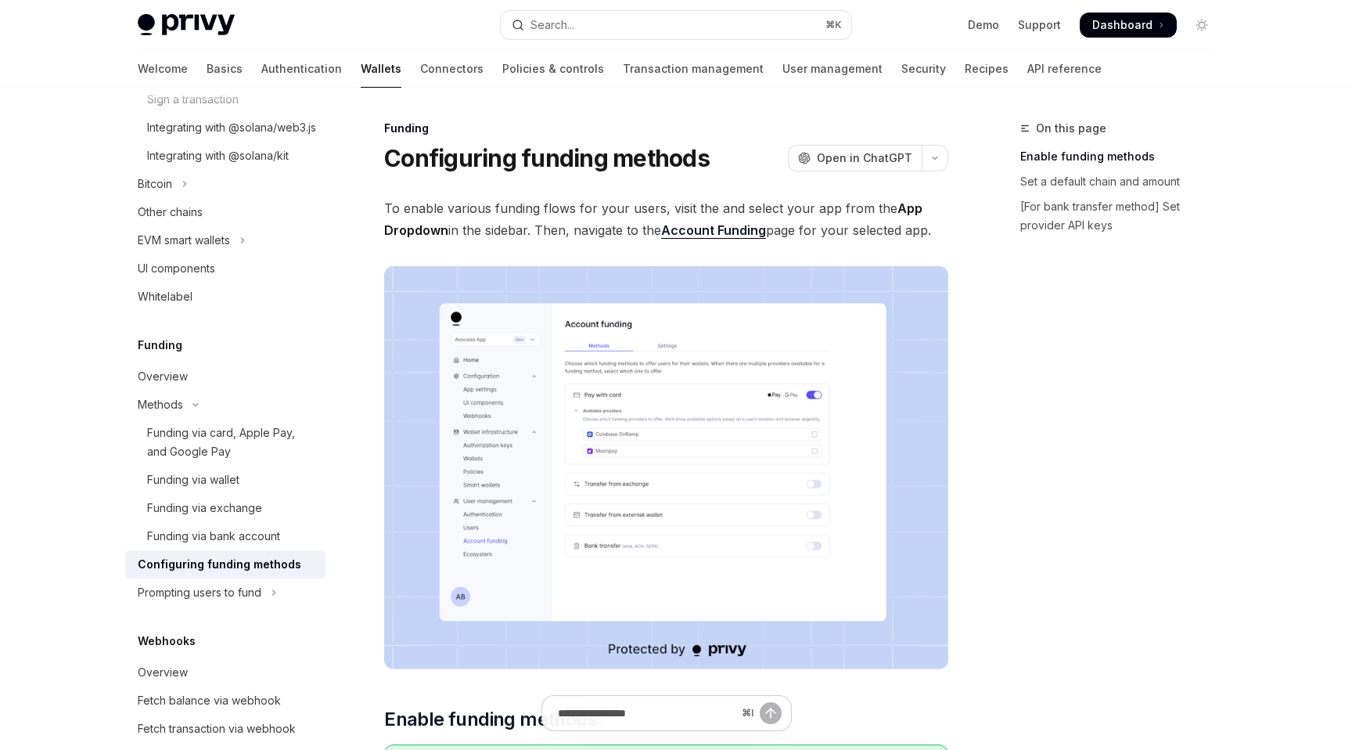
scroll to position [693, 0]
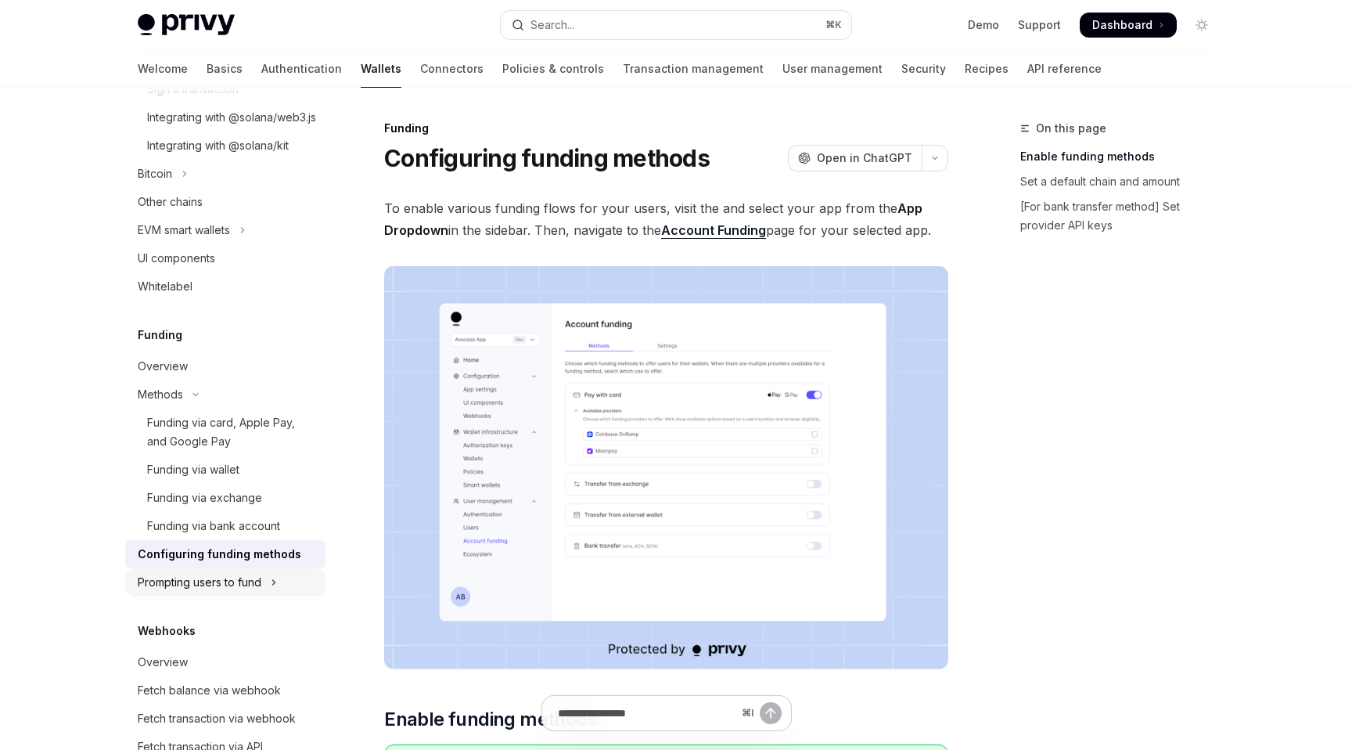
click at [261, 596] on button "Prompting users to fund" at bounding box center [225, 582] width 200 height 28
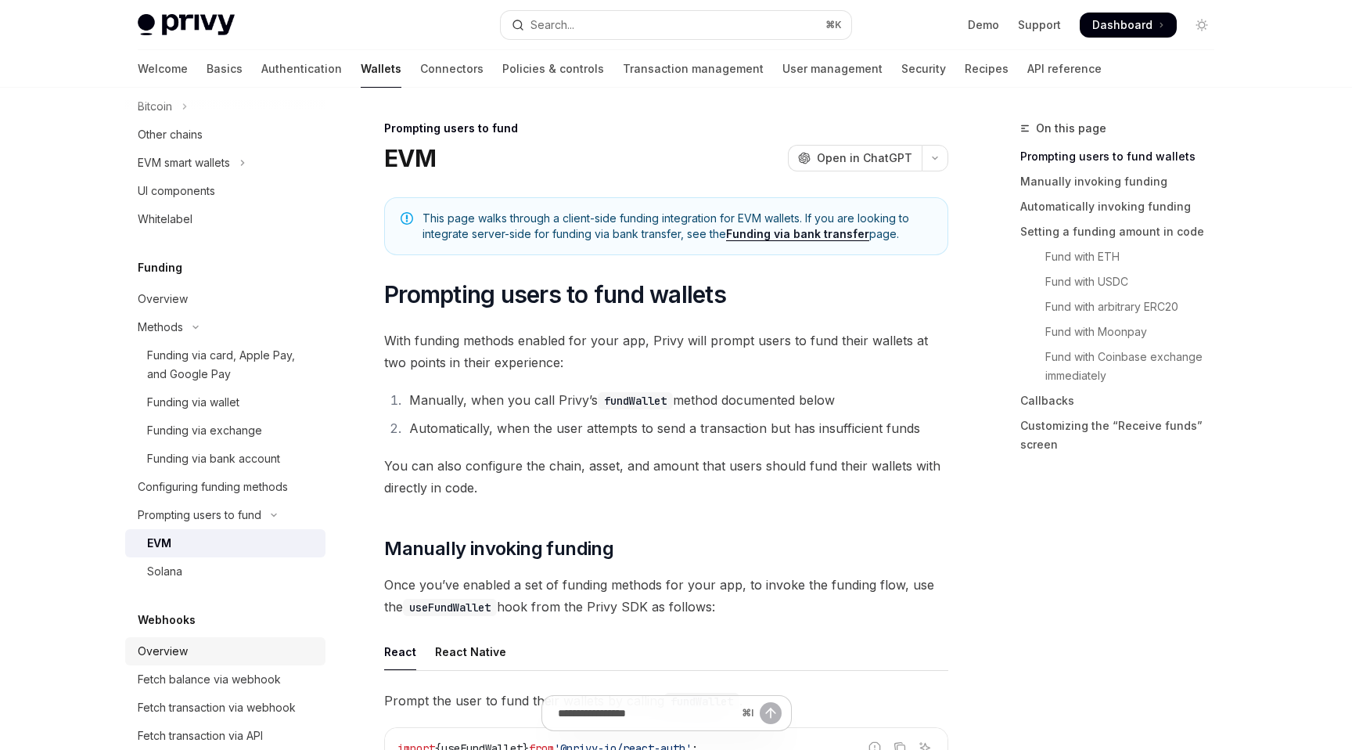
scroll to position [792, 0]
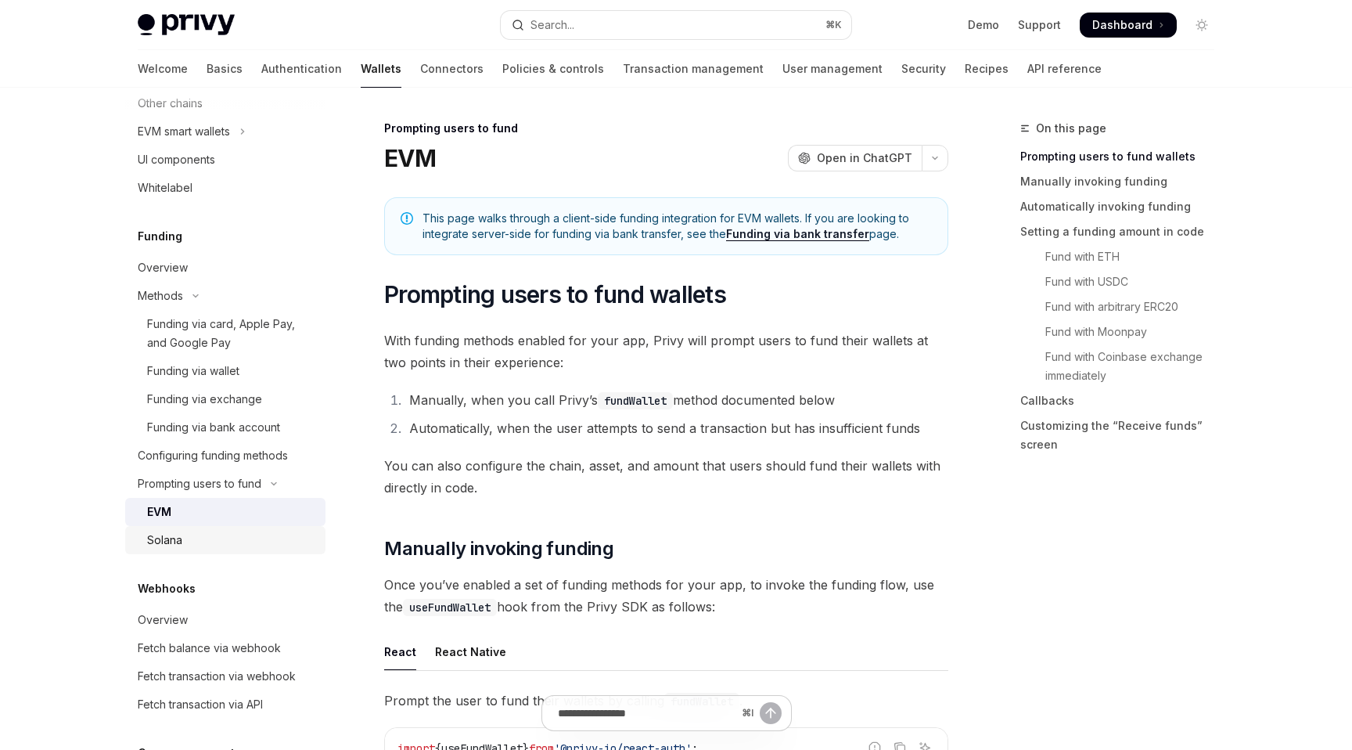
click at [259, 549] on div "Solana" at bounding box center [231, 540] width 169 height 19
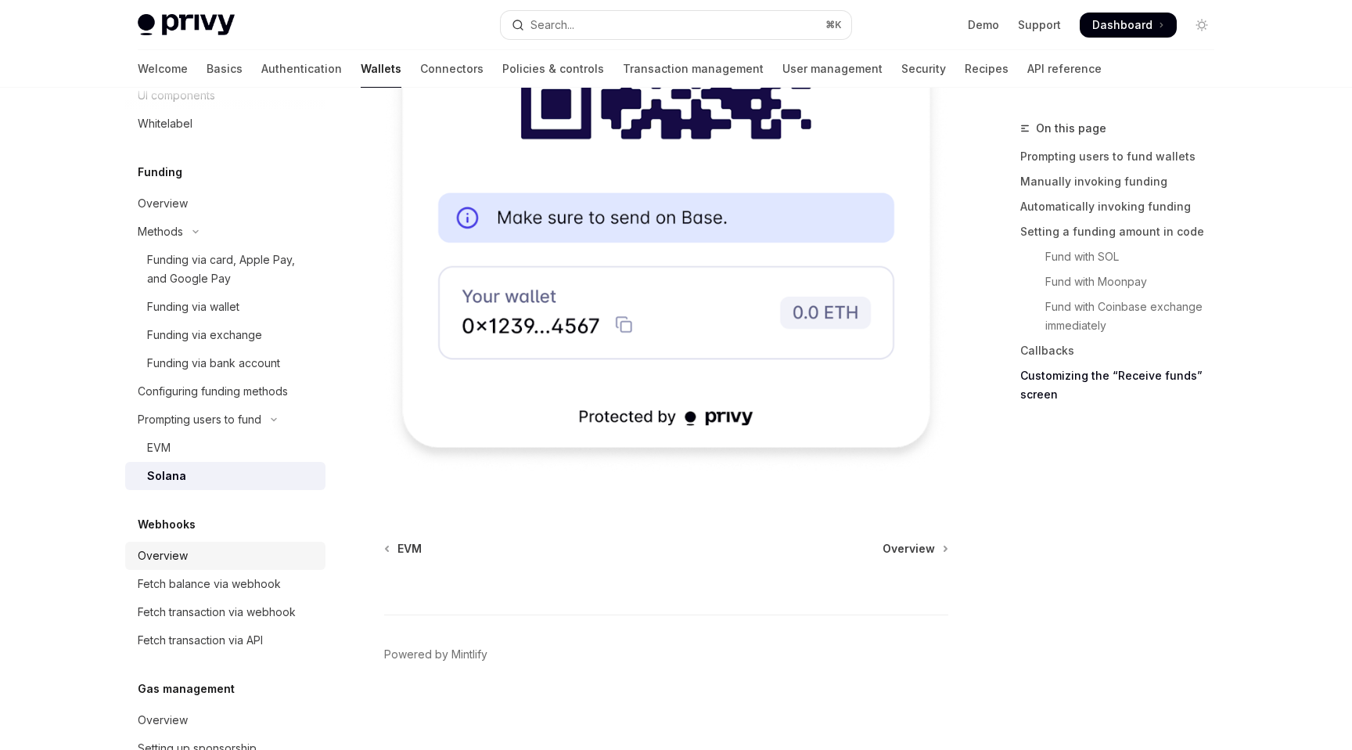
scroll to position [1083, 0]
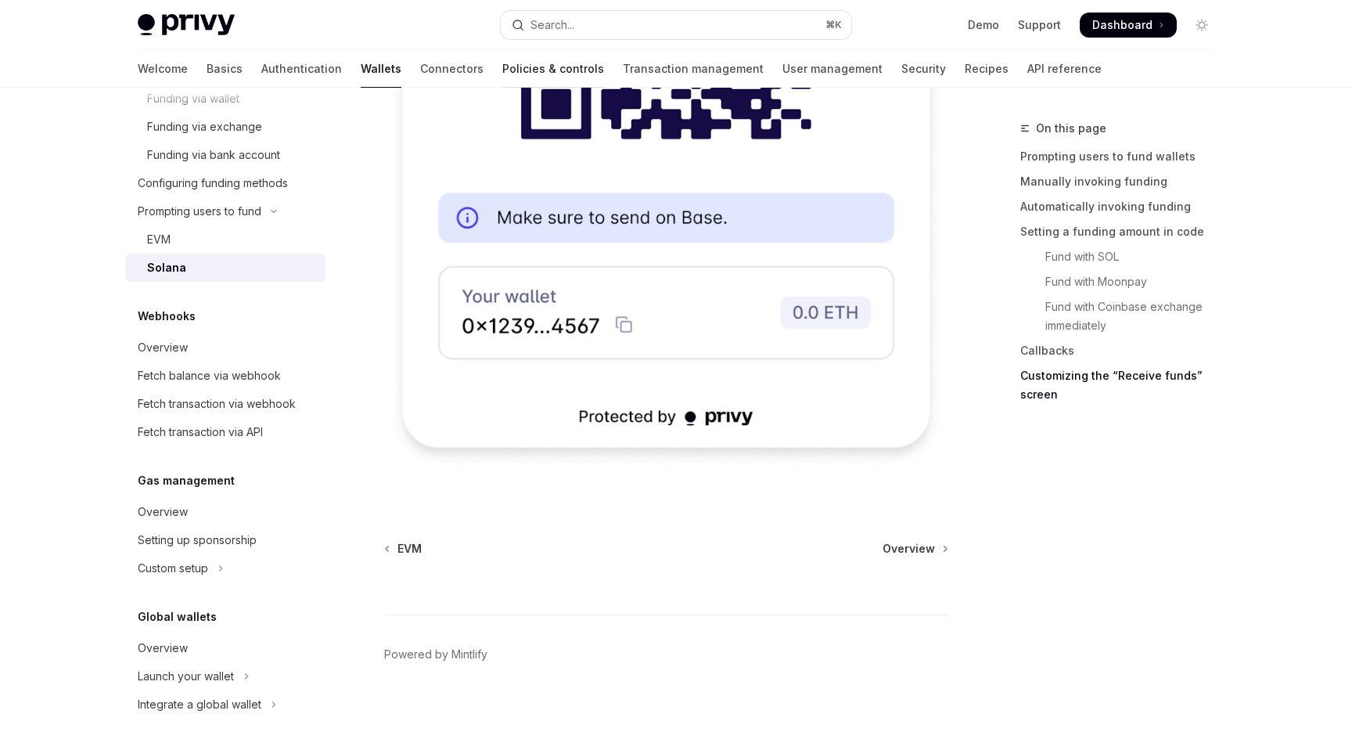
click at [502, 79] on link "Policies & controls" at bounding box center [553, 69] width 102 height 38
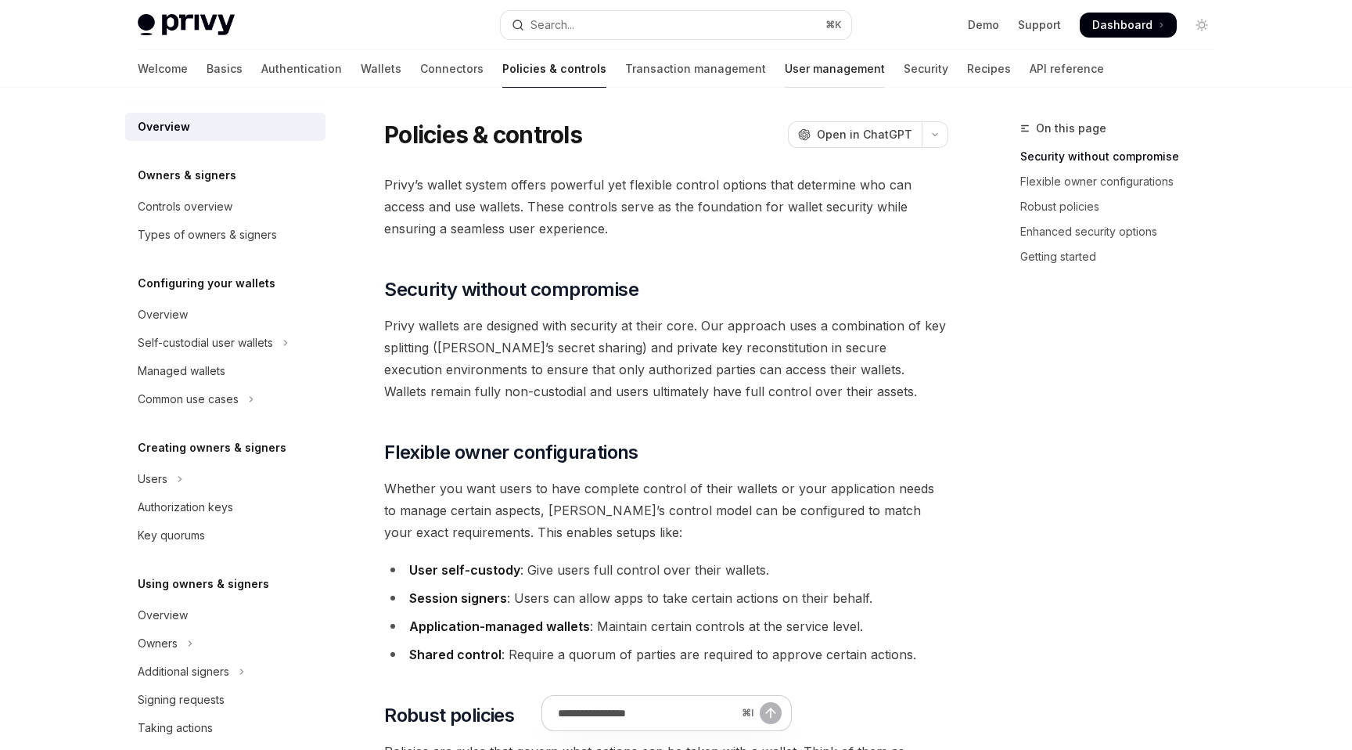
click at [785, 56] on link "User management" at bounding box center [835, 69] width 100 height 38
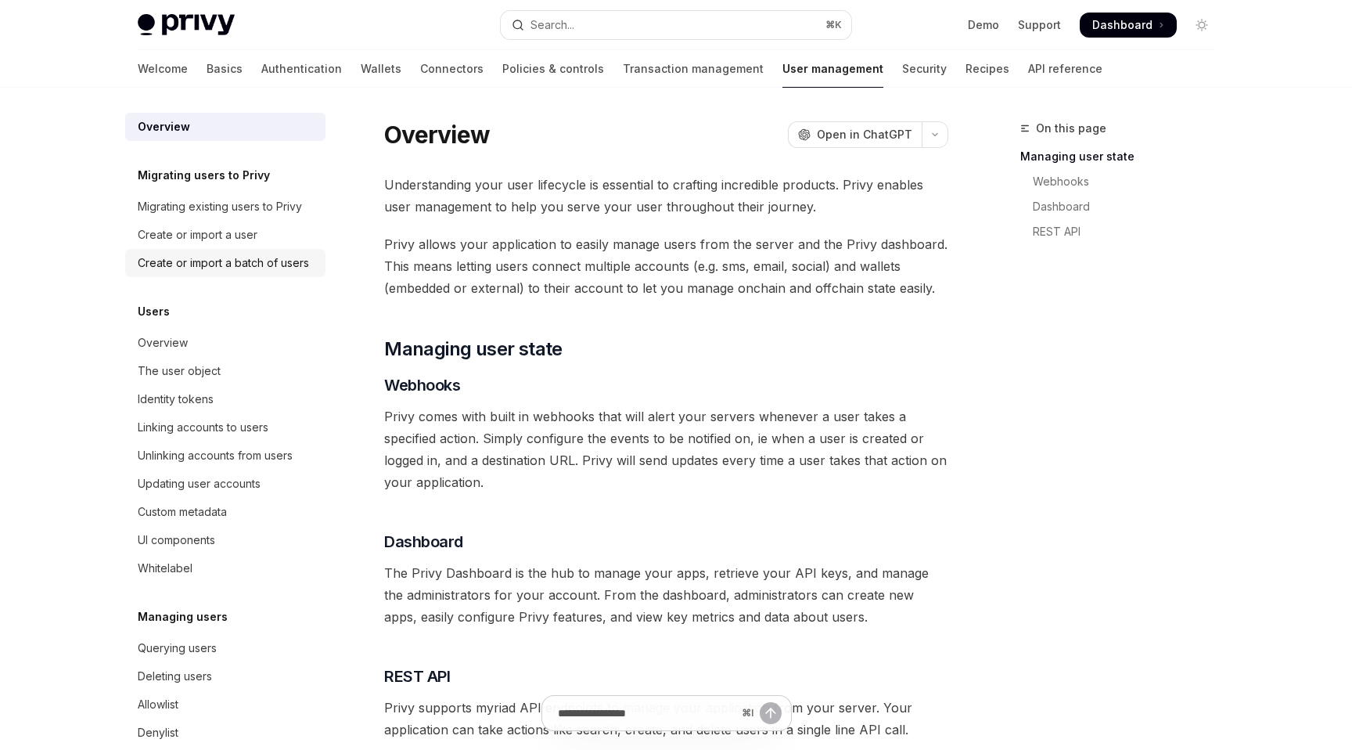
scroll to position [136, 0]
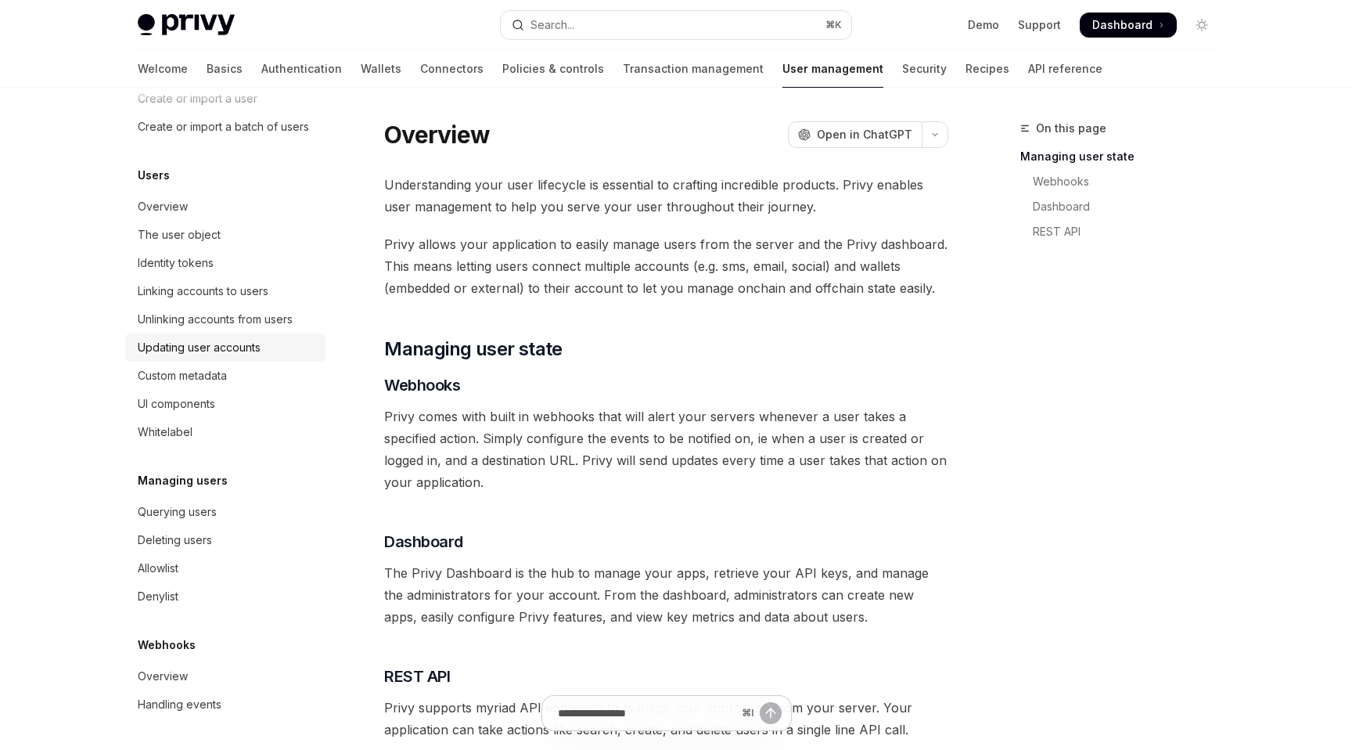
click at [242, 344] on div "Updating user accounts" at bounding box center [199, 347] width 123 height 19
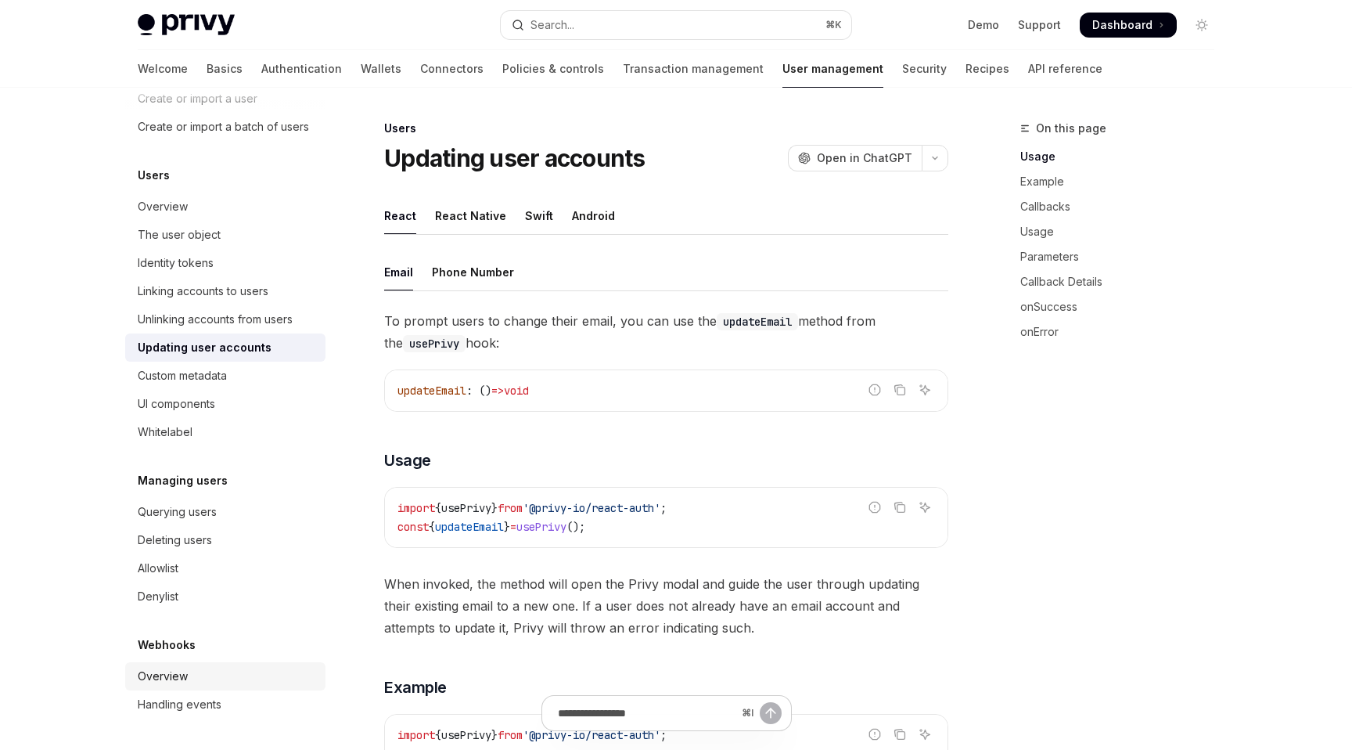
click at [212, 671] on div "Overview" at bounding box center [227, 676] width 178 height 19
type textarea "*"
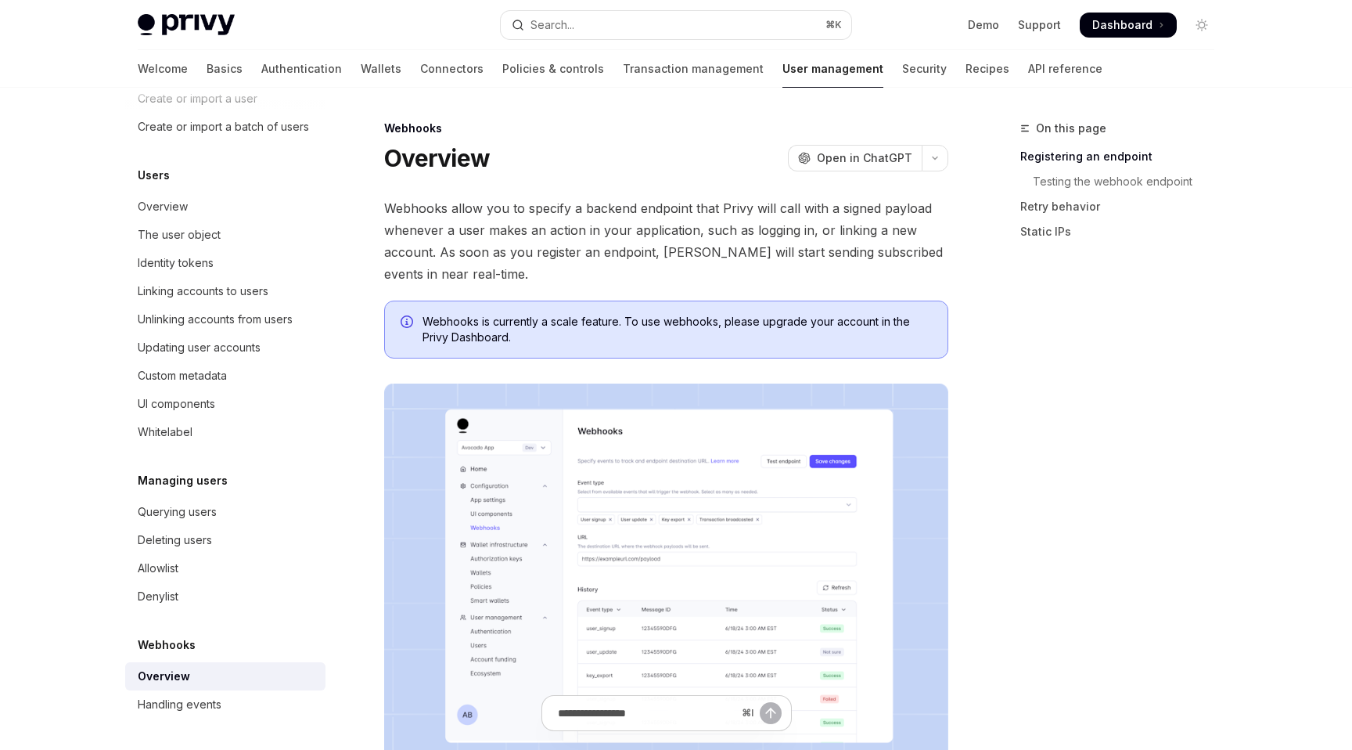
click at [1137, 23] on span "Dashboard" at bounding box center [1122, 25] width 60 height 16
